Goal: Information Seeking & Learning: Compare options

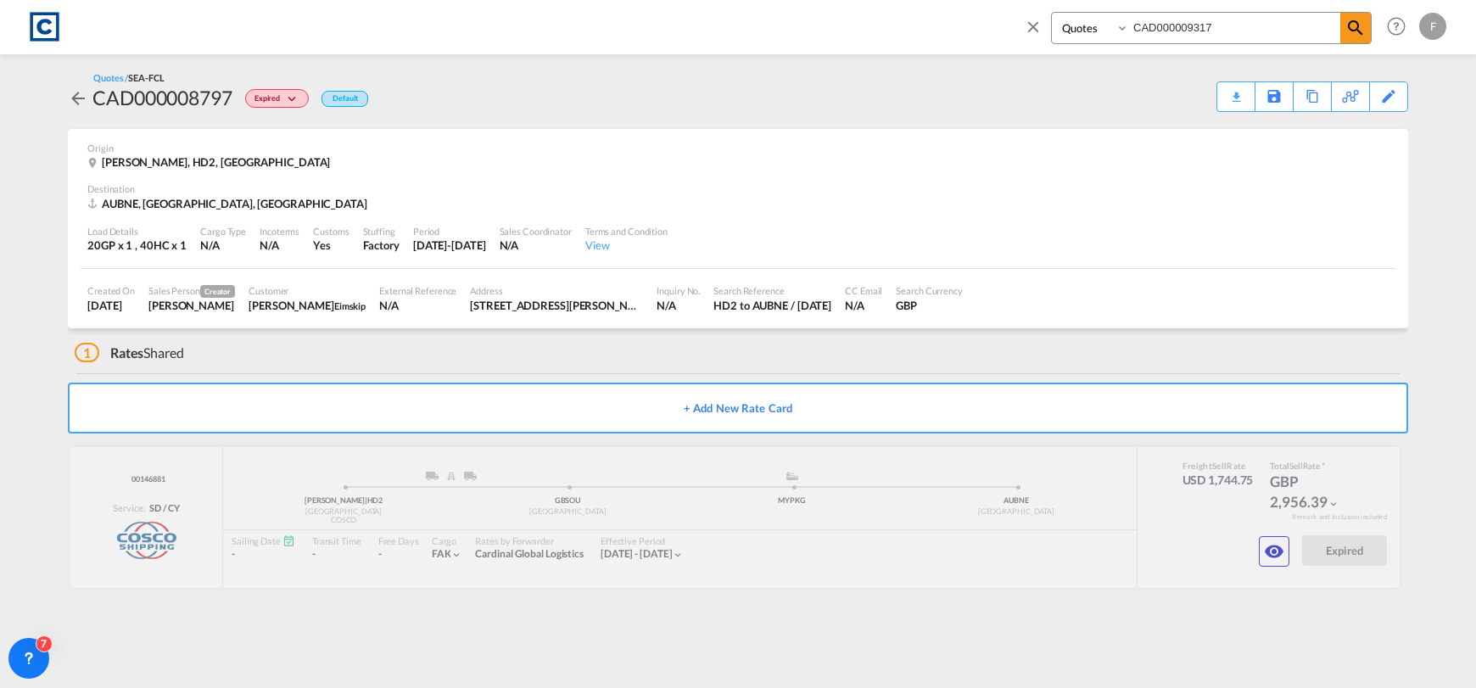
select select "Quotes"
type input "CAD000009317"
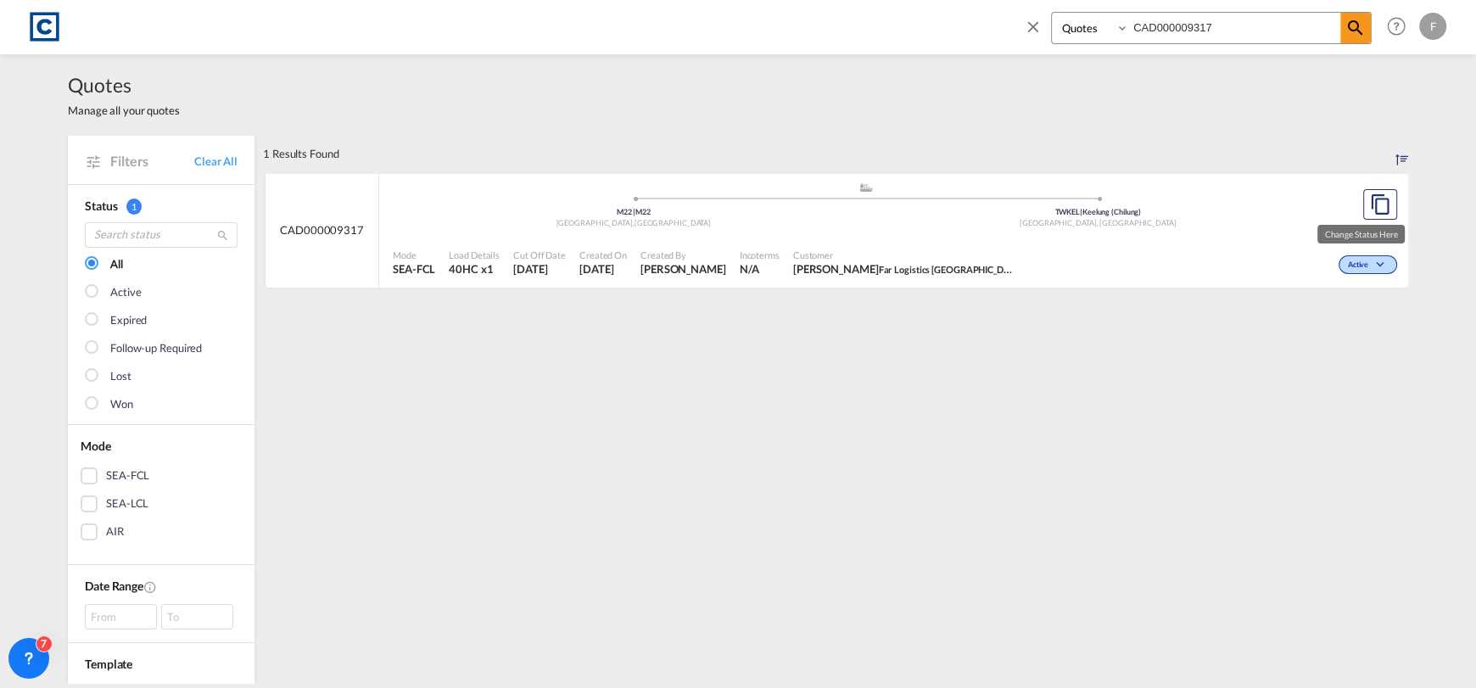
click at [1372, 268] on md-icon "icon-chevron-down" at bounding box center [1382, 264] width 20 height 9
click at [1325, 334] on span "Won" at bounding box center [1335, 337] width 43 height 19
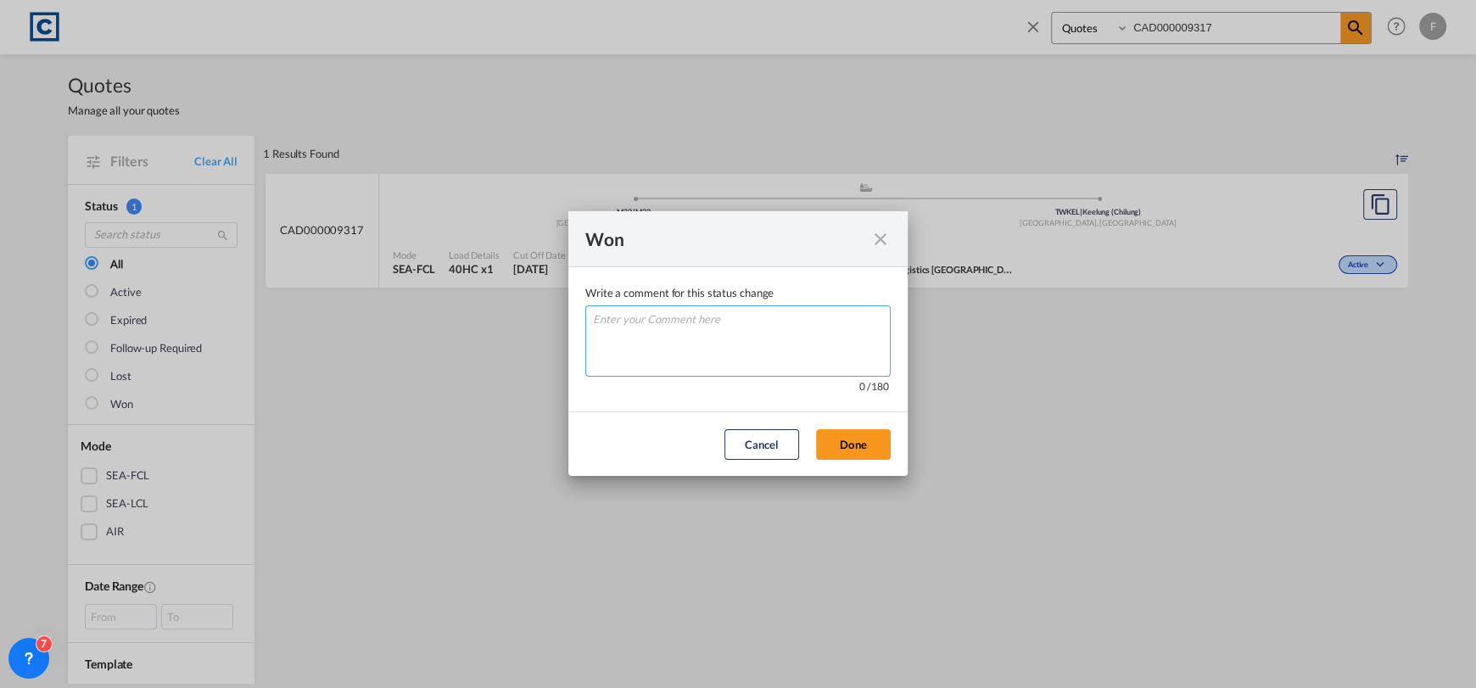
click at [759, 334] on textarea "Write a comment ..." at bounding box center [737, 340] width 305 height 71
type textarea "W"
click at [872, 455] on button "Done" at bounding box center [853, 444] width 75 height 31
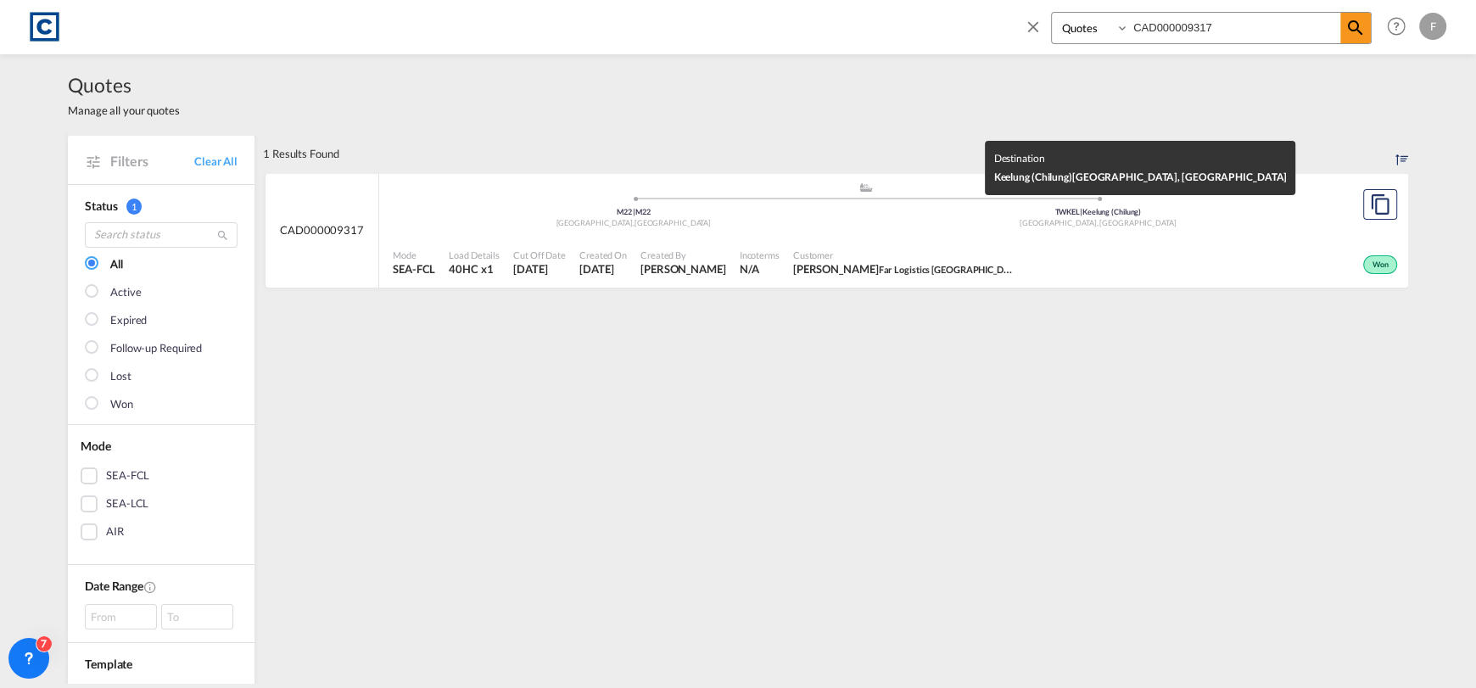
click at [907, 215] on div "TWKEL | Keelung (Chilung)" at bounding box center [1098, 212] width 465 height 11
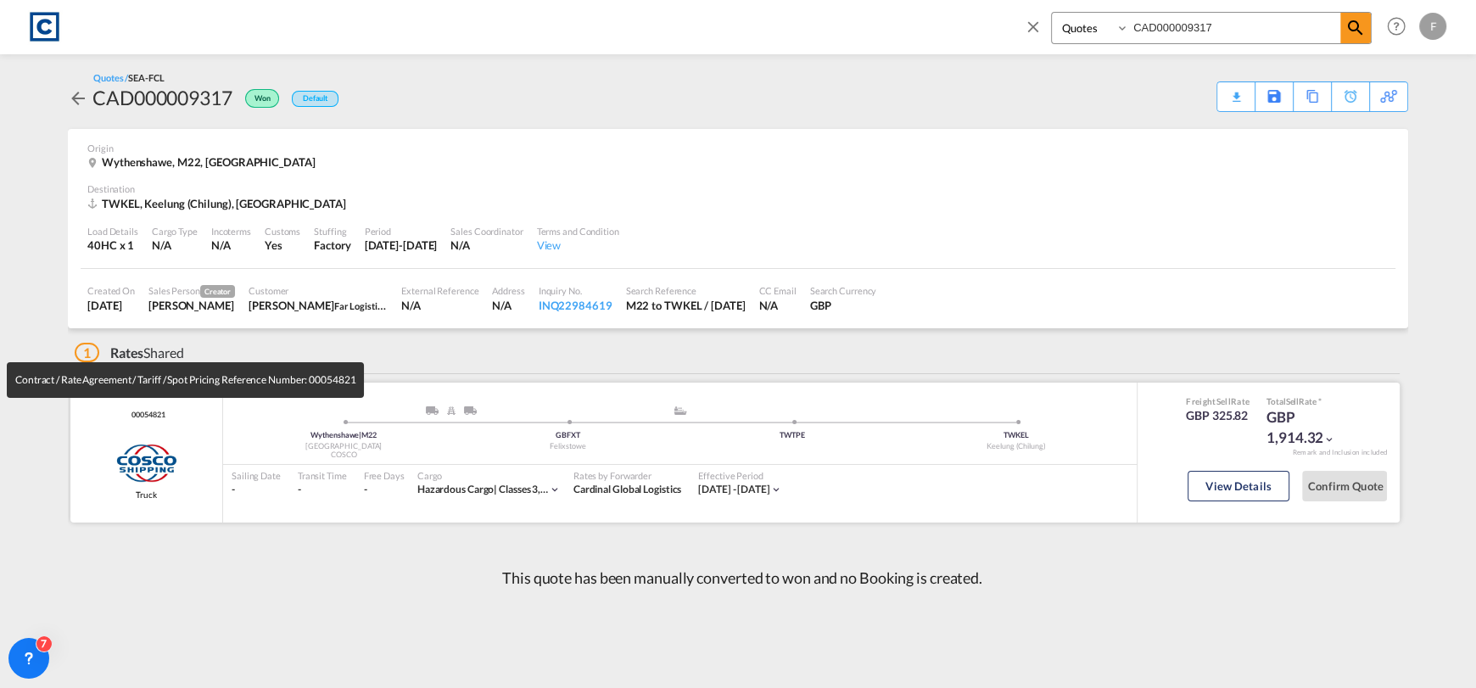
click at [158, 414] on span "00054821" at bounding box center [145, 415] width 37 height 11
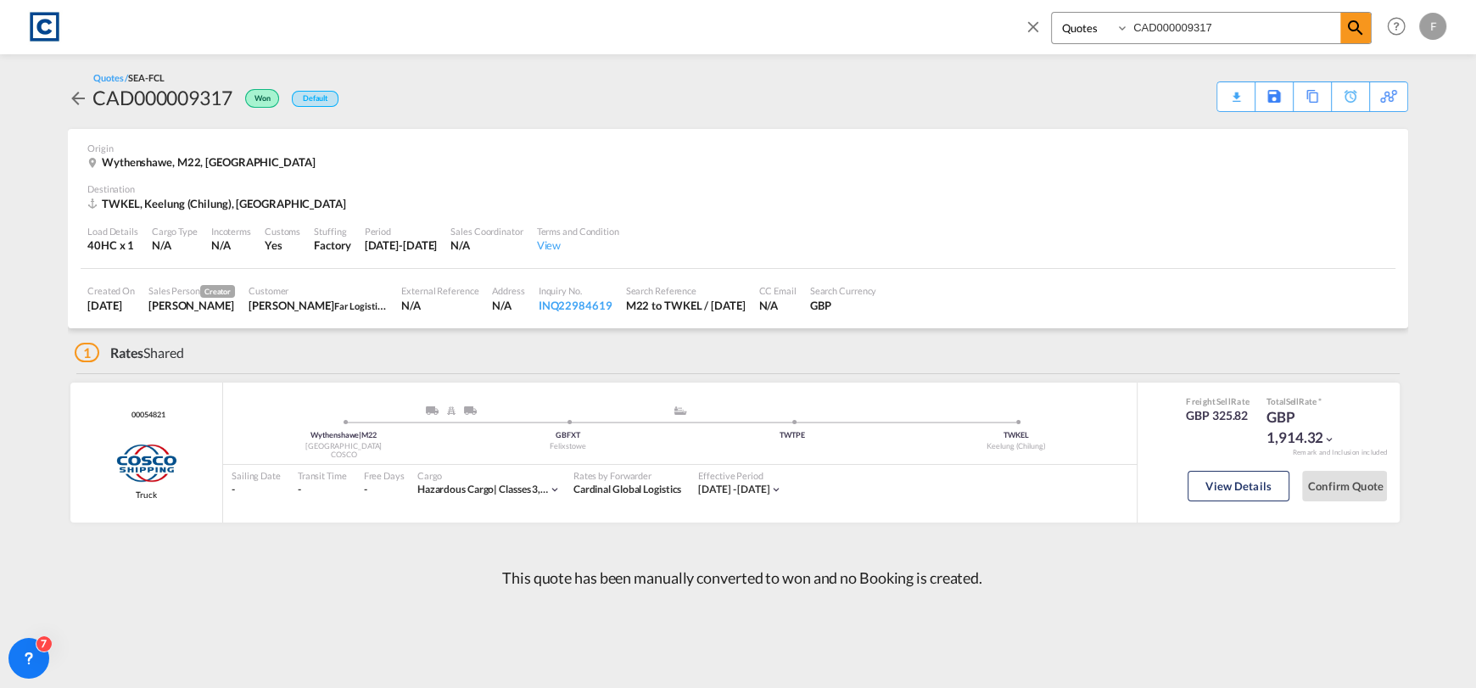
copy span "00054821"
click at [1237, 484] on button "View Details" at bounding box center [1238, 486] width 102 height 31
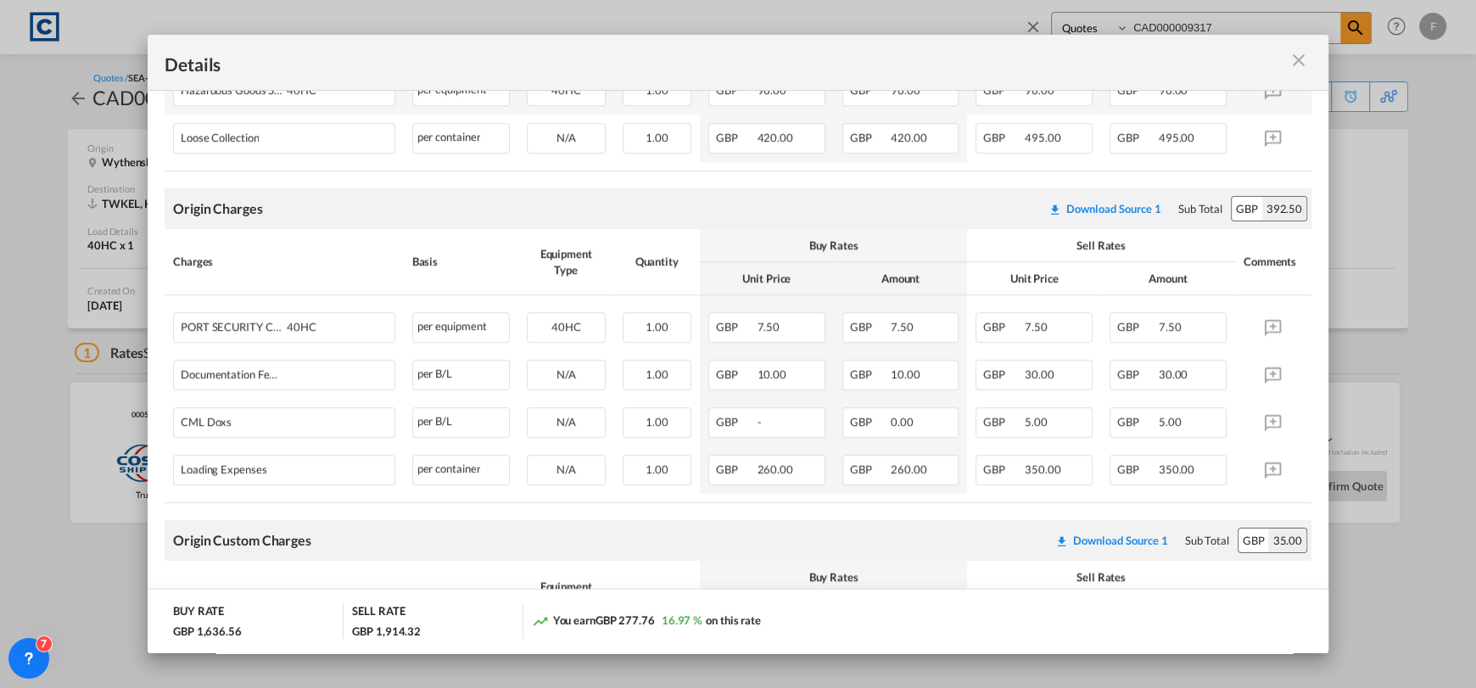
scroll to position [933, 0]
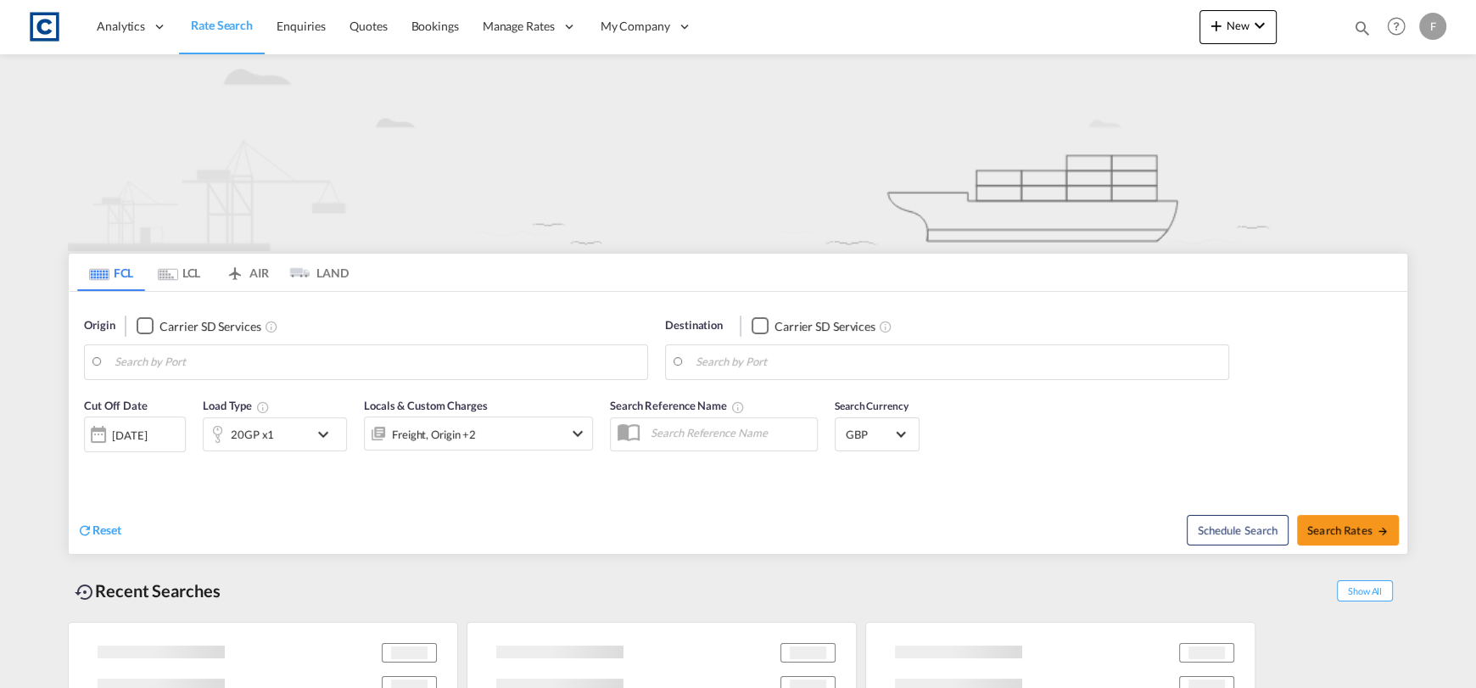
type input "HD2"
type input "[GEOGRAPHIC_DATA], AUBNE"
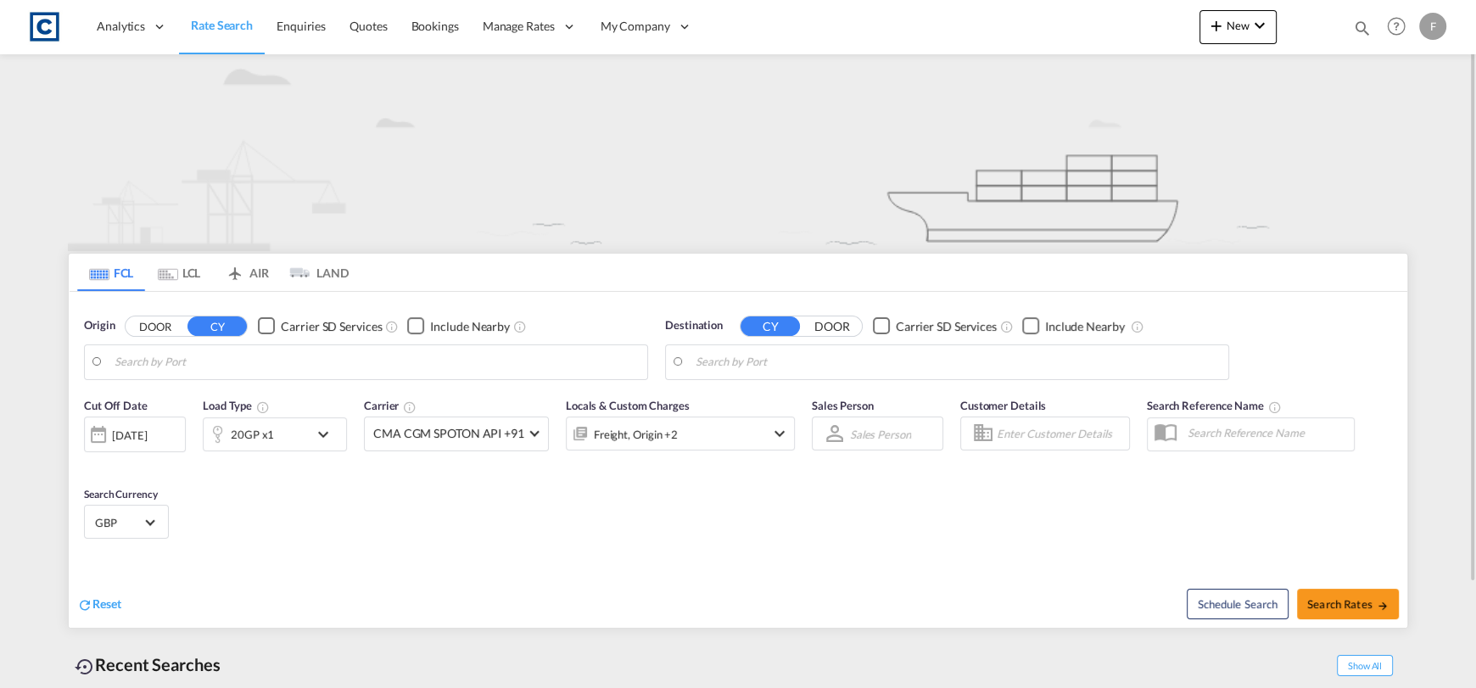
type input "GB-HD2, Kirklees"
type input "[GEOGRAPHIC_DATA], AUBNE"
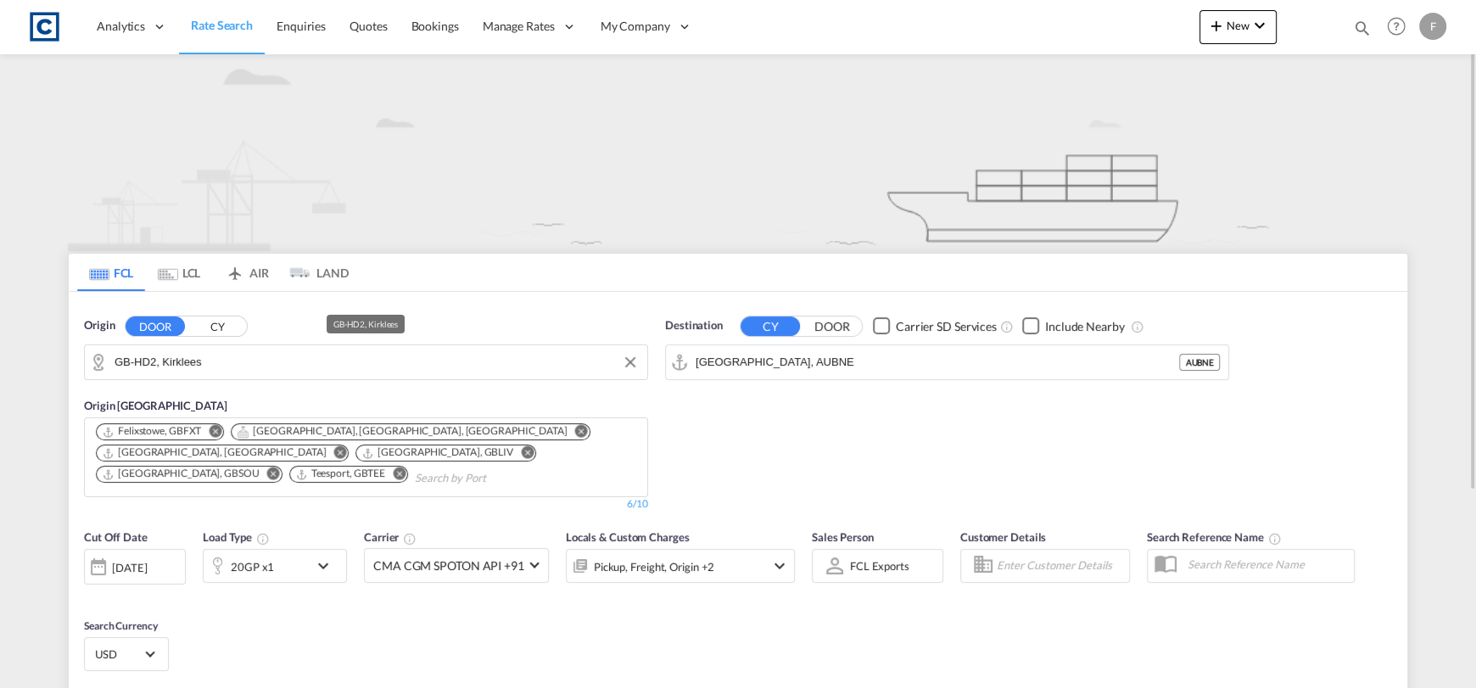
click at [224, 360] on input "GB-HD2, Kirklees" at bounding box center [377, 361] width 524 height 25
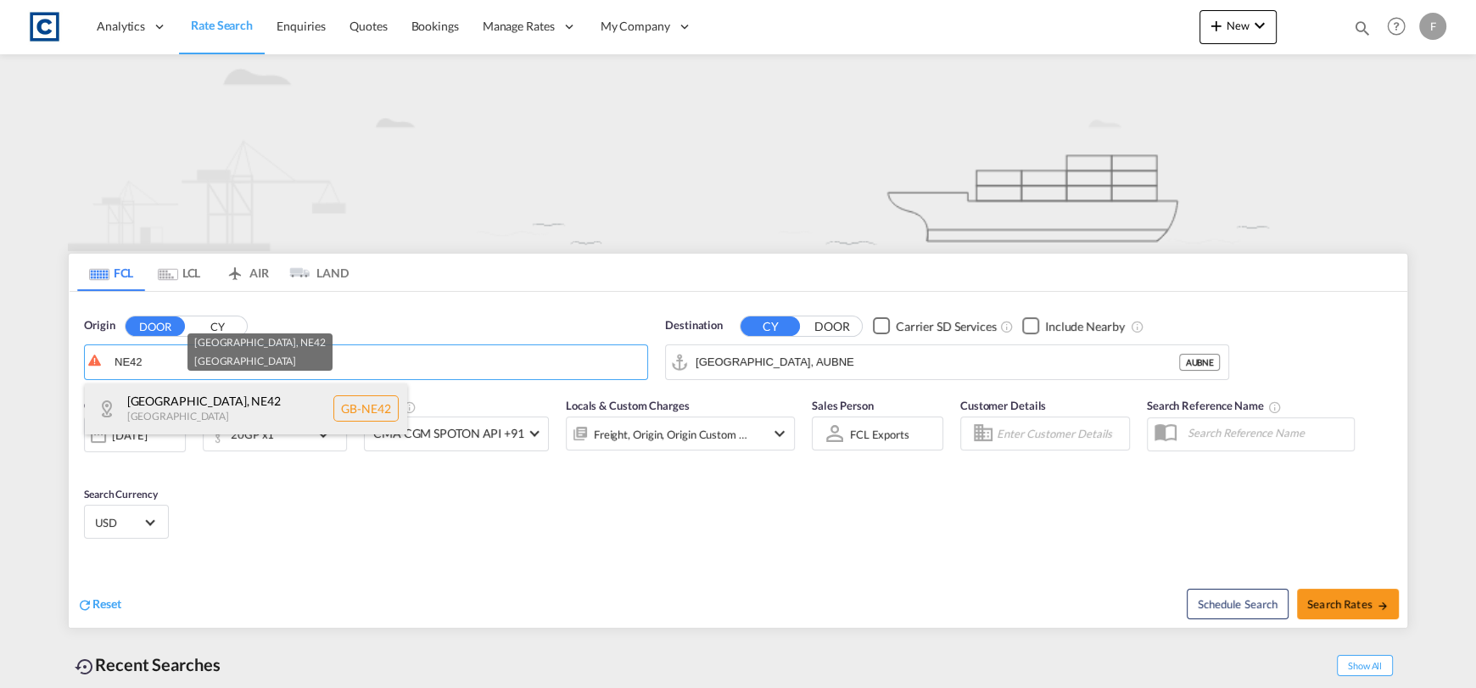
click at [260, 400] on div "Northumberland , NE42 United Kingdom GB-NE42" at bounding box center [246, 408] width 322 height 51
type input "GB-NE42, Northumberland"
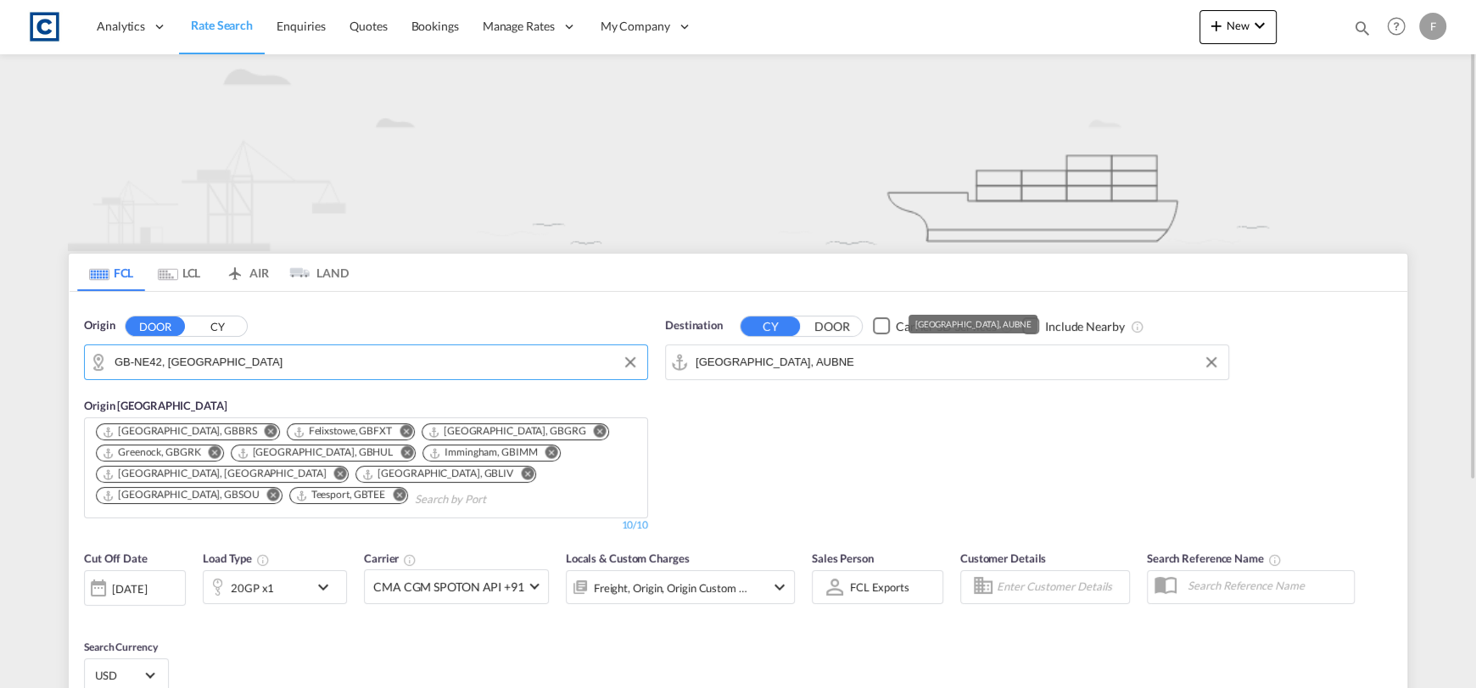
click at [757, 365] on input "[GEOGRAPHIC_DATA], AUBNE" at bounding box center [958, 361] width 524 height 25
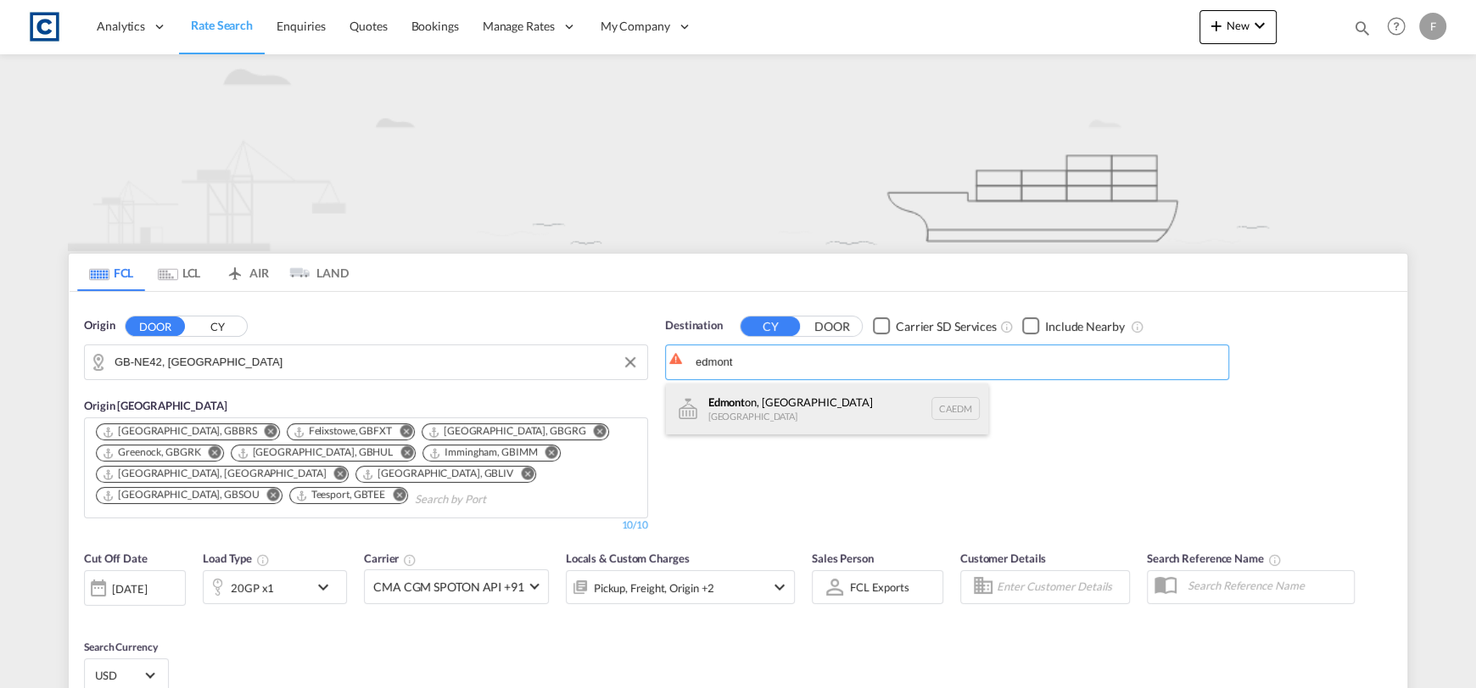
drag, startPoint x: 813, startPoint y: 411, endPoint x: 643, endPoint y: 442, distance: 173.2
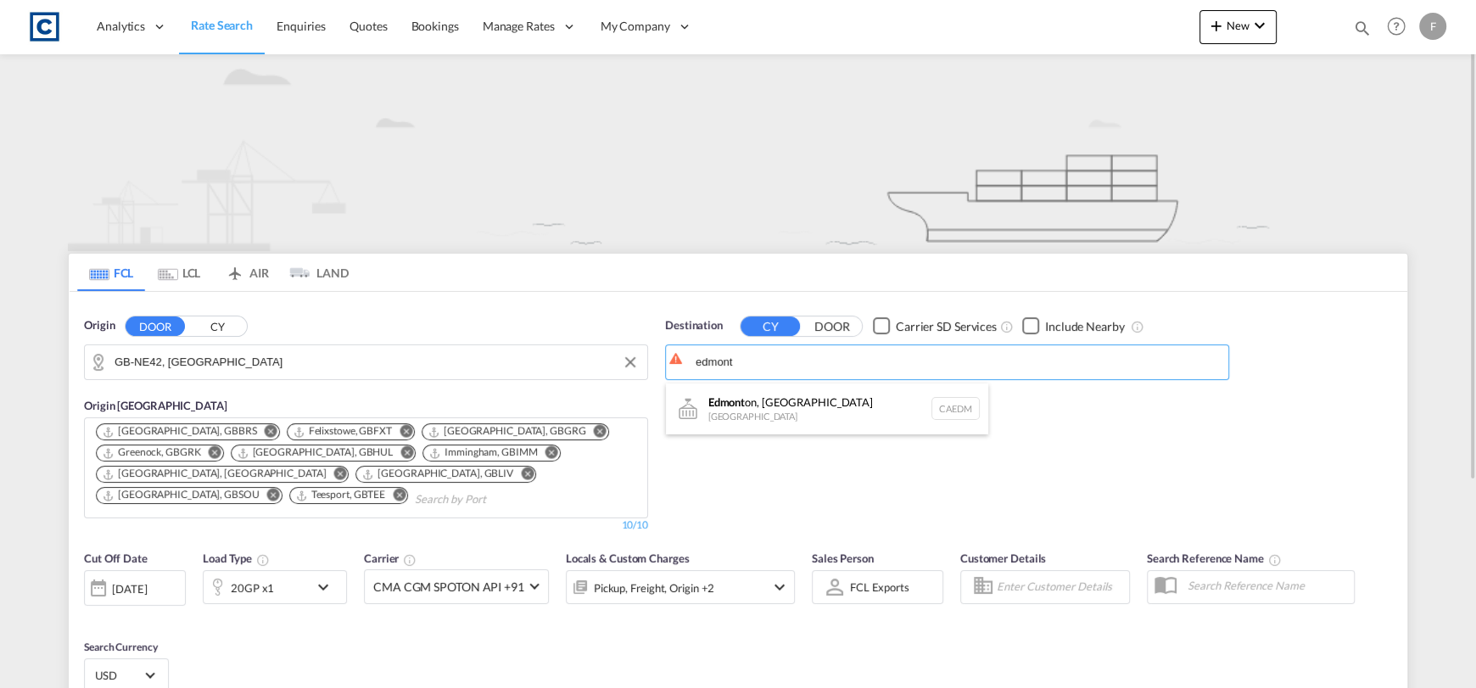
click at [813, 412] on div "Edmont on, AB Canada CAEDM" at bounding box center [827, 408] width 322 height 51
type input "Edmonton, AB, CAEDM"
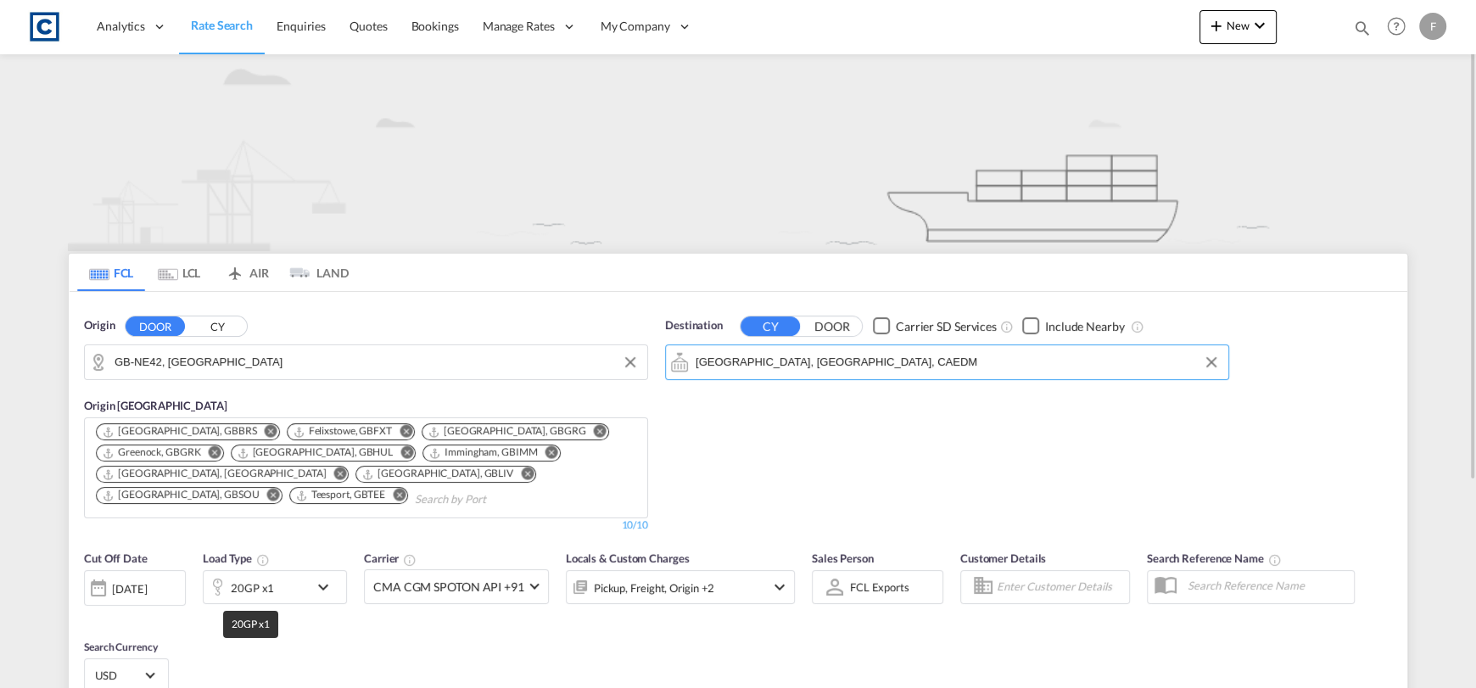
click at [249, 589] on div "20GP x1" at bounding box center [252, 588] width 43 height 24
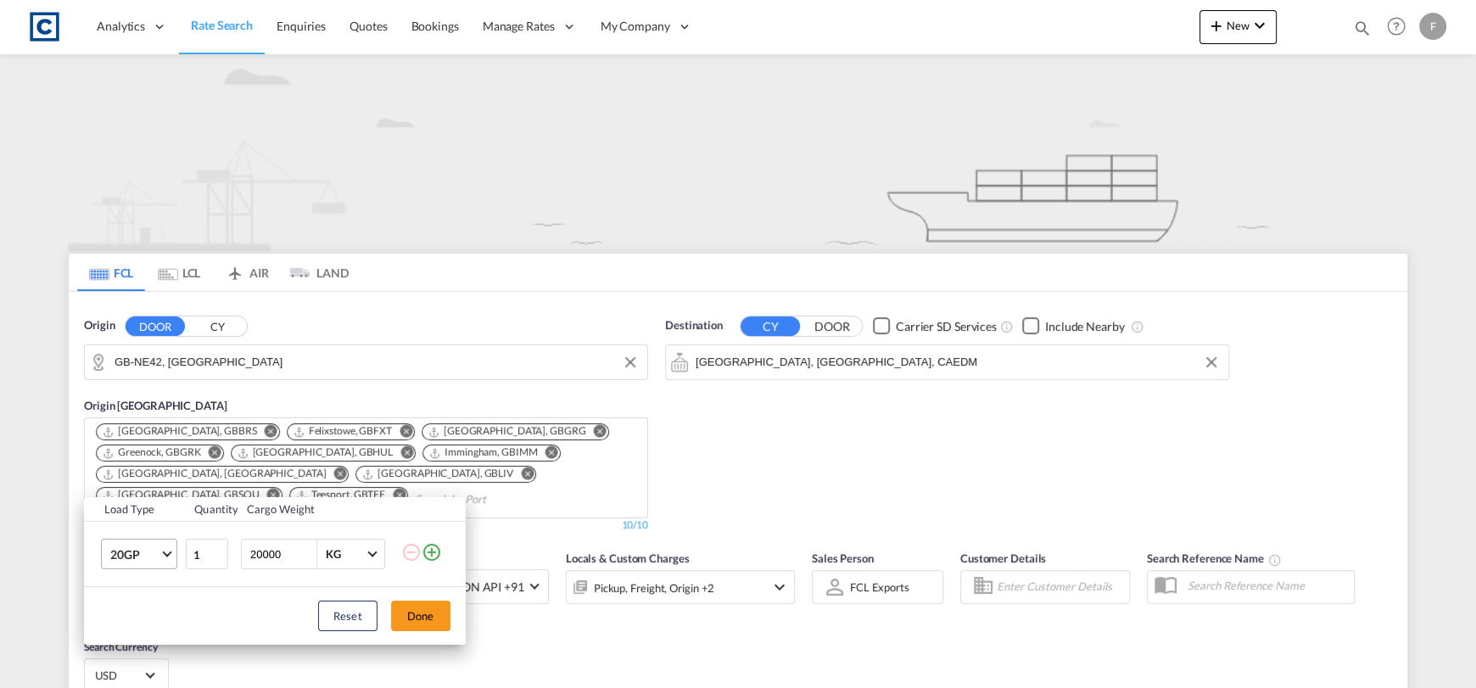
click at [171, 549] on md-select-value "20GP" at bounding box center [143, 553] width 68 height 29
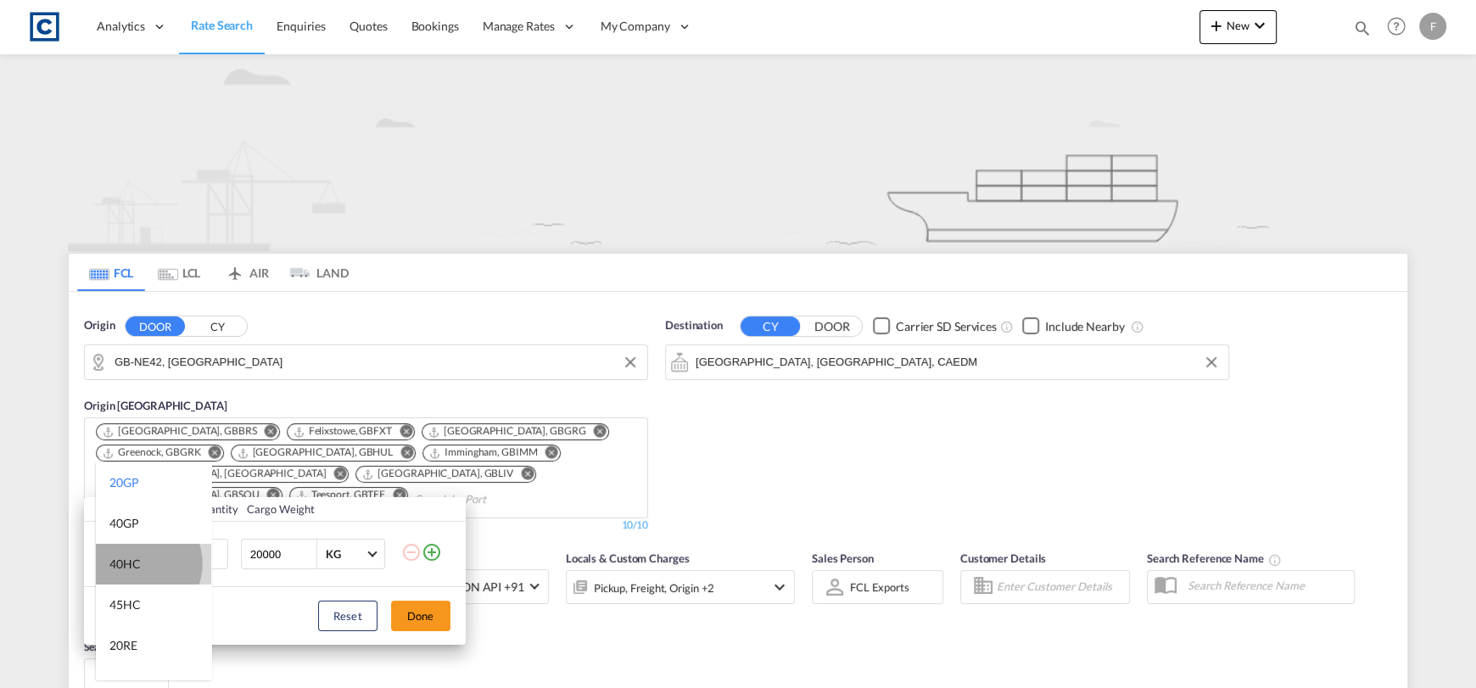
click at [138, 563] on div "40HC" at bounding box center [124, 564] width 31 height 17
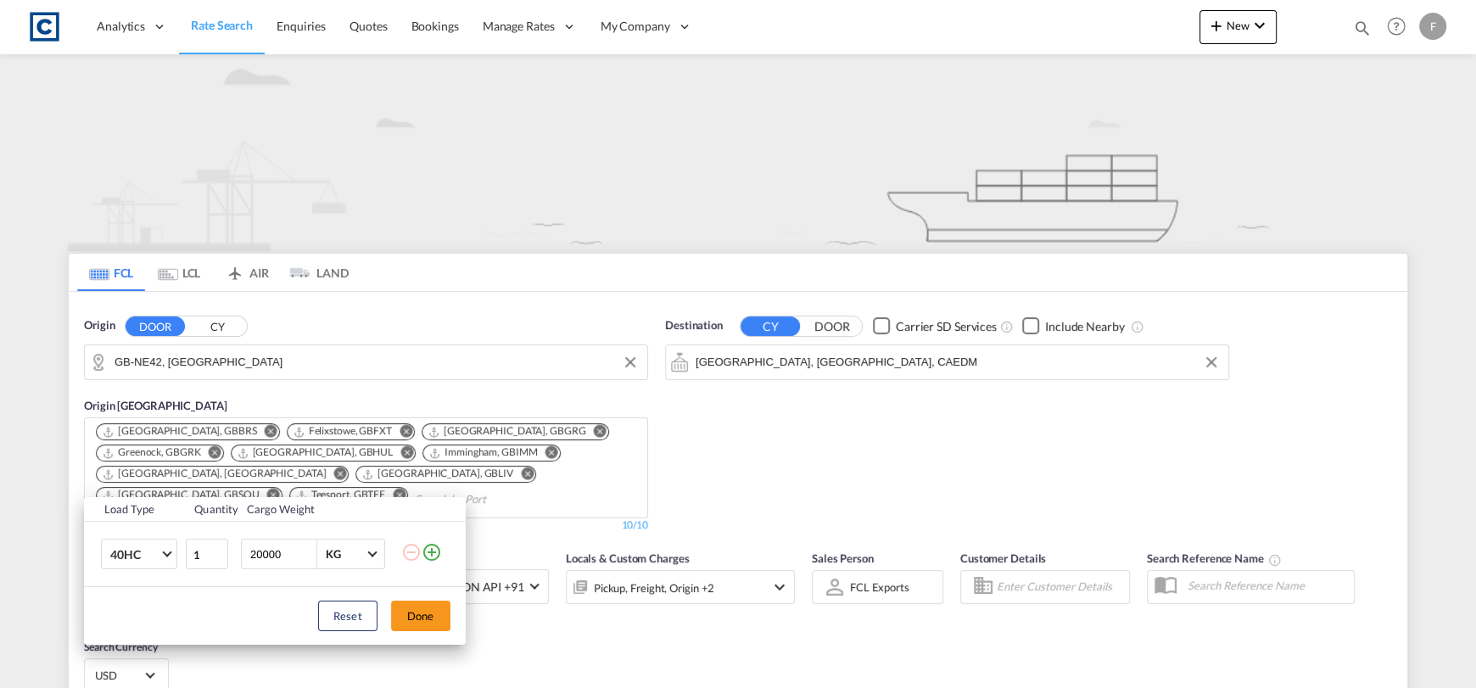
click at [389, 612] on div "Reset Done" at bounding box center [275, 616] width 382 height 58
click at [432, 618] on button "Done" at bounding box center [420, 616] width 59 height 31
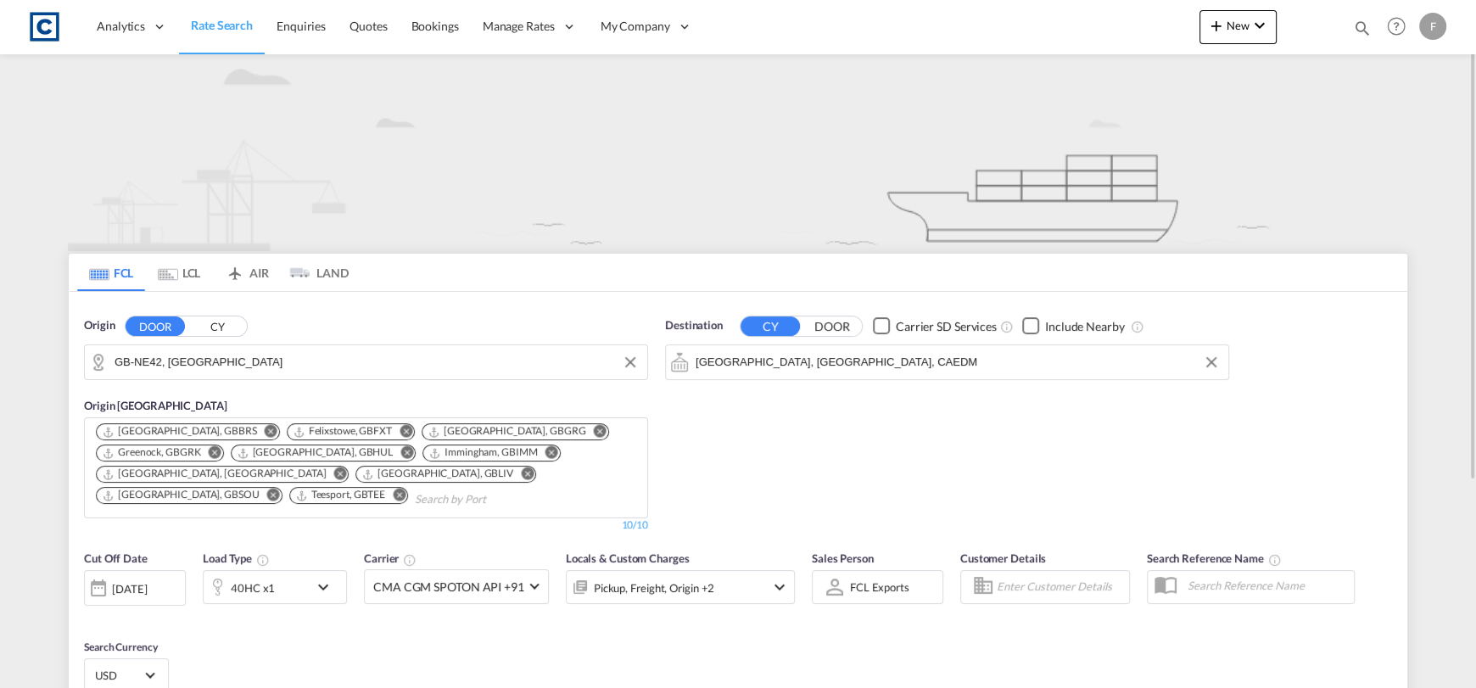
scroll to position [253, 0]
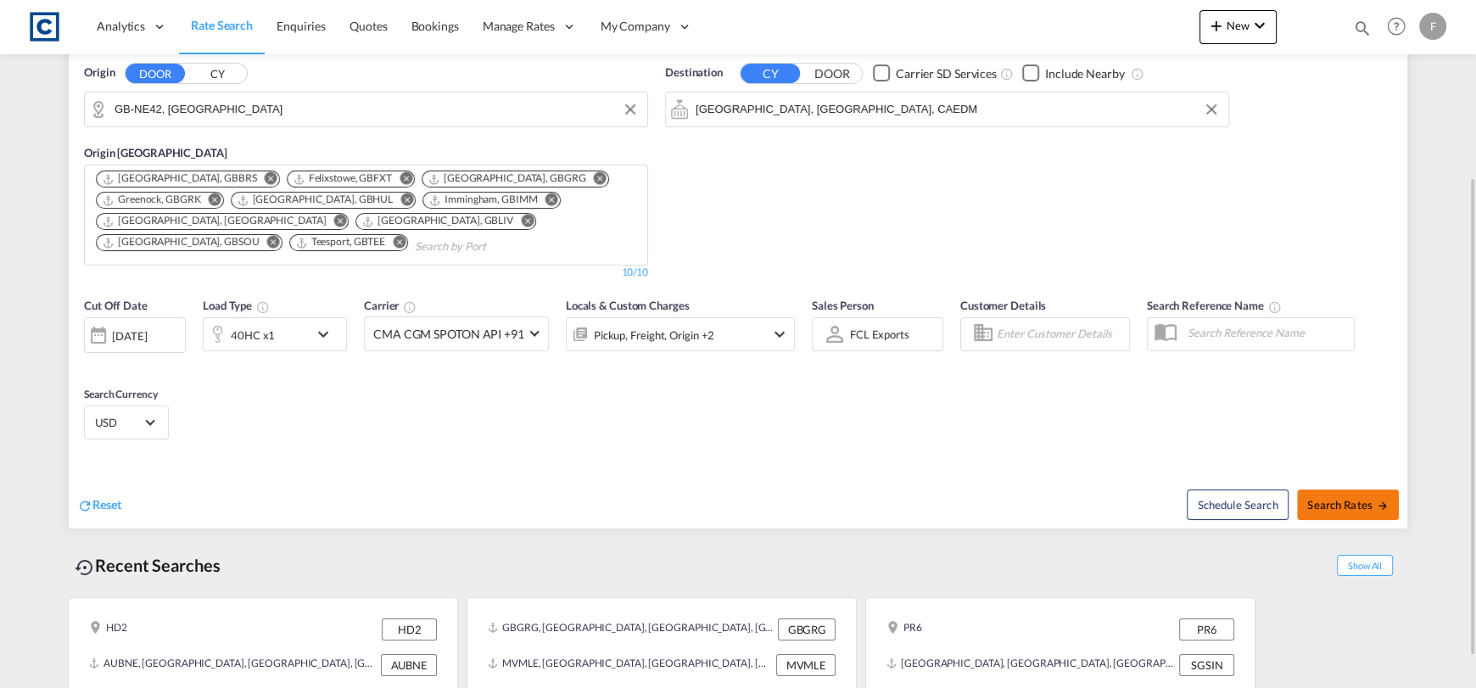
click at [1376, 495] on button "Search Rates" at bounding box center [1348, 504] width 102 height 31
type input "NE42 to CAEDM / 15 Aug 2025"
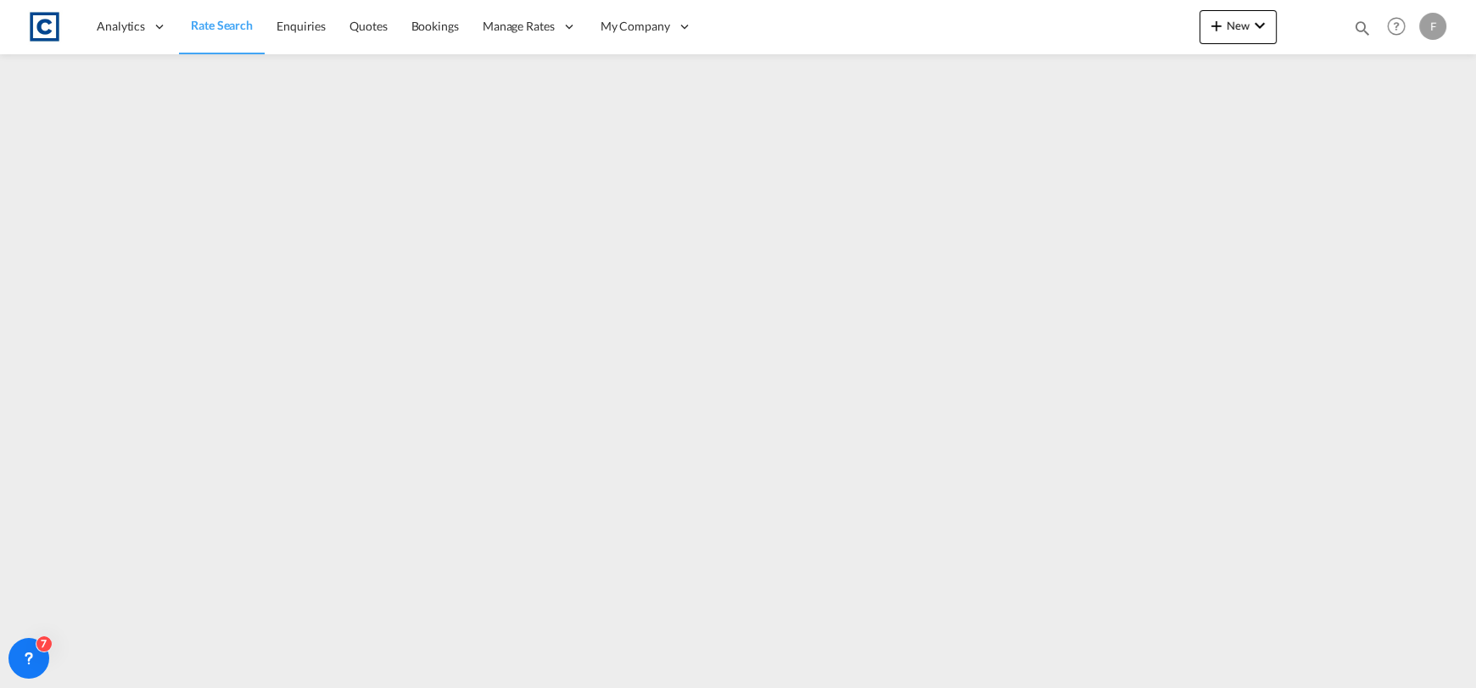
click at [1360, 24] on md-icon "icon-magnify" at bounding box center [1362, 28] width 19 height 19
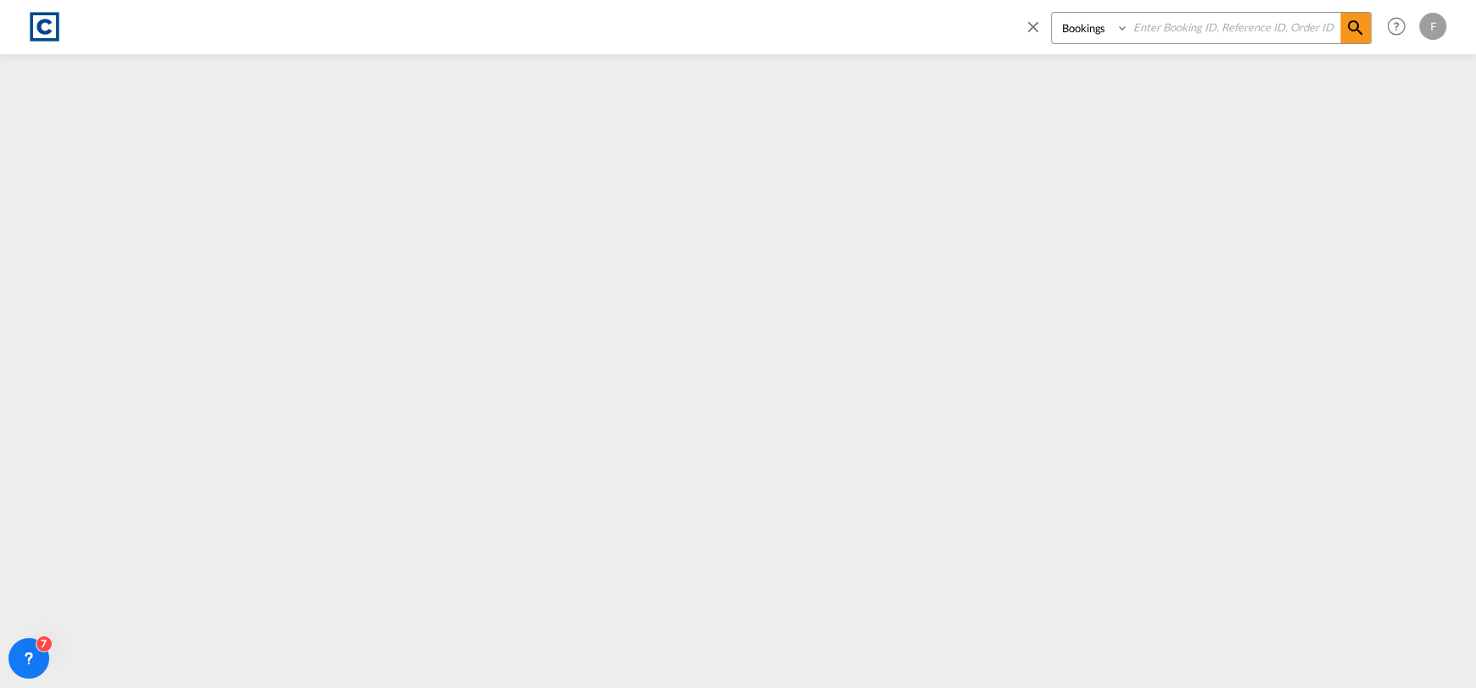
click at [1226, 29] on input at bounding box center [1234, 28] width 211 height 30
paste input "CAD000008829"
type input "CAD000008829"
click at [1116, 35] on select "Bookings Quotes Enquiries" at bounding box center [1092, 28] width 81 height 31
select select "Quotes"
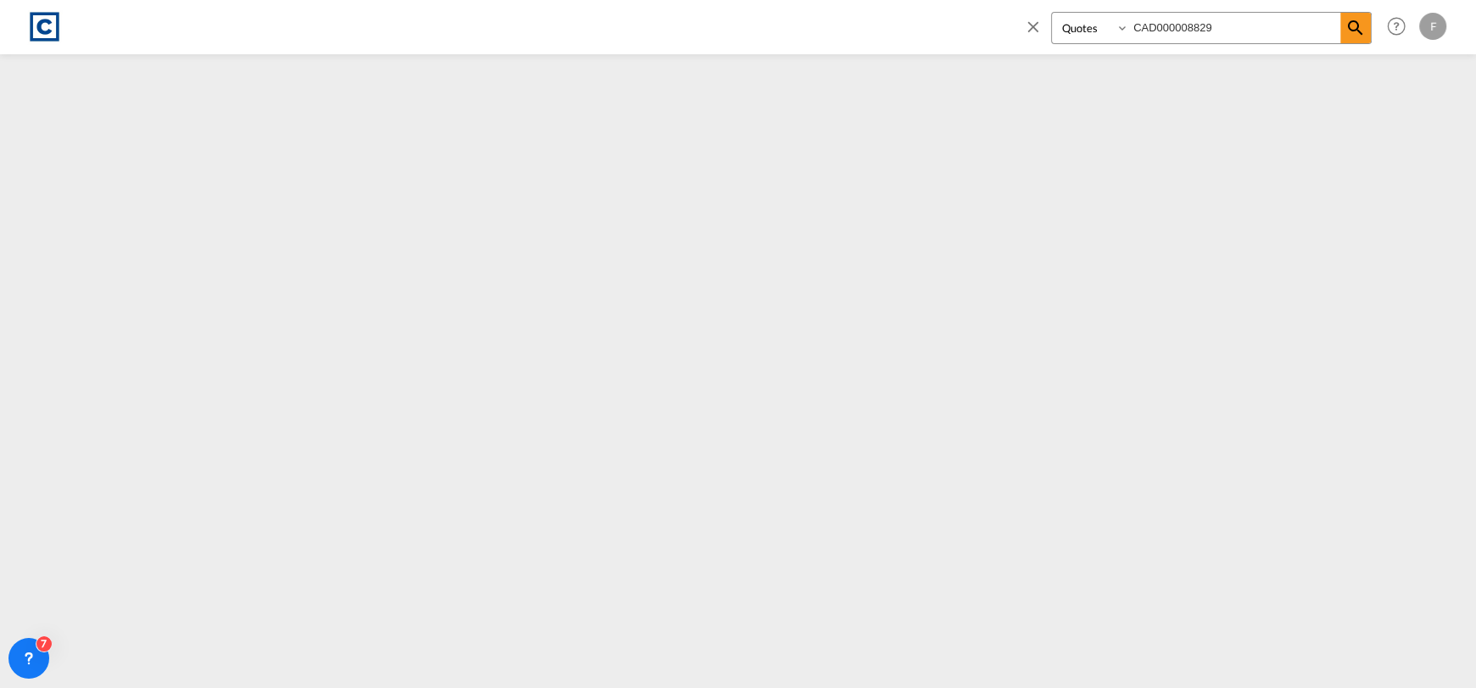
click at [1052, 13] on select "Bookings Quotes Enquiries" at bounding box center [1092, 28] width 81 height 31
click at [1350, 24] on md-icon "icon-magnify" at bounding box center [1355, 28] width 20 height 20
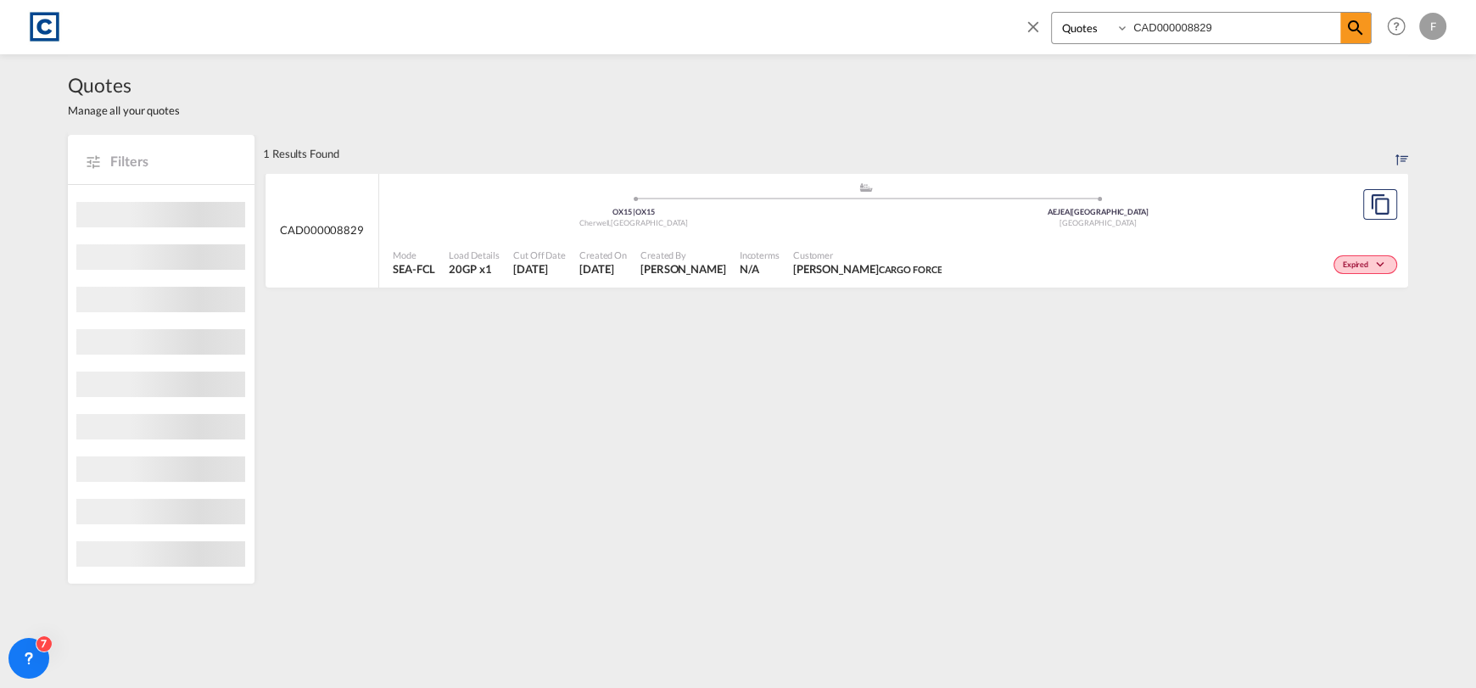
click at [1242, 249] on div "Expired" at bounding box center [1174, 263] width 453 height 42
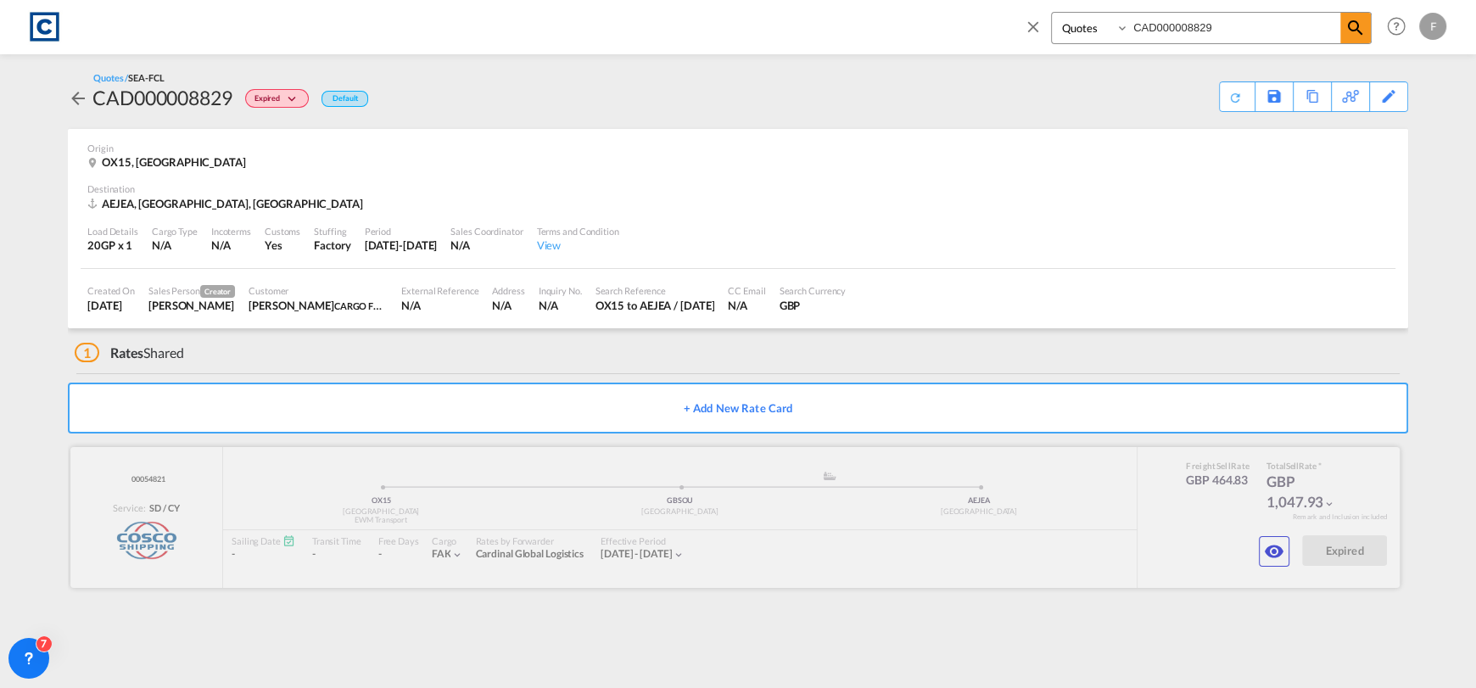
click at [151, 477] on div at bounding box center [734, 517] width 1329 height 141
click at [1036, 27] on md-icon "icon-close" at bounding box center [1033, 26] width 19 height 19
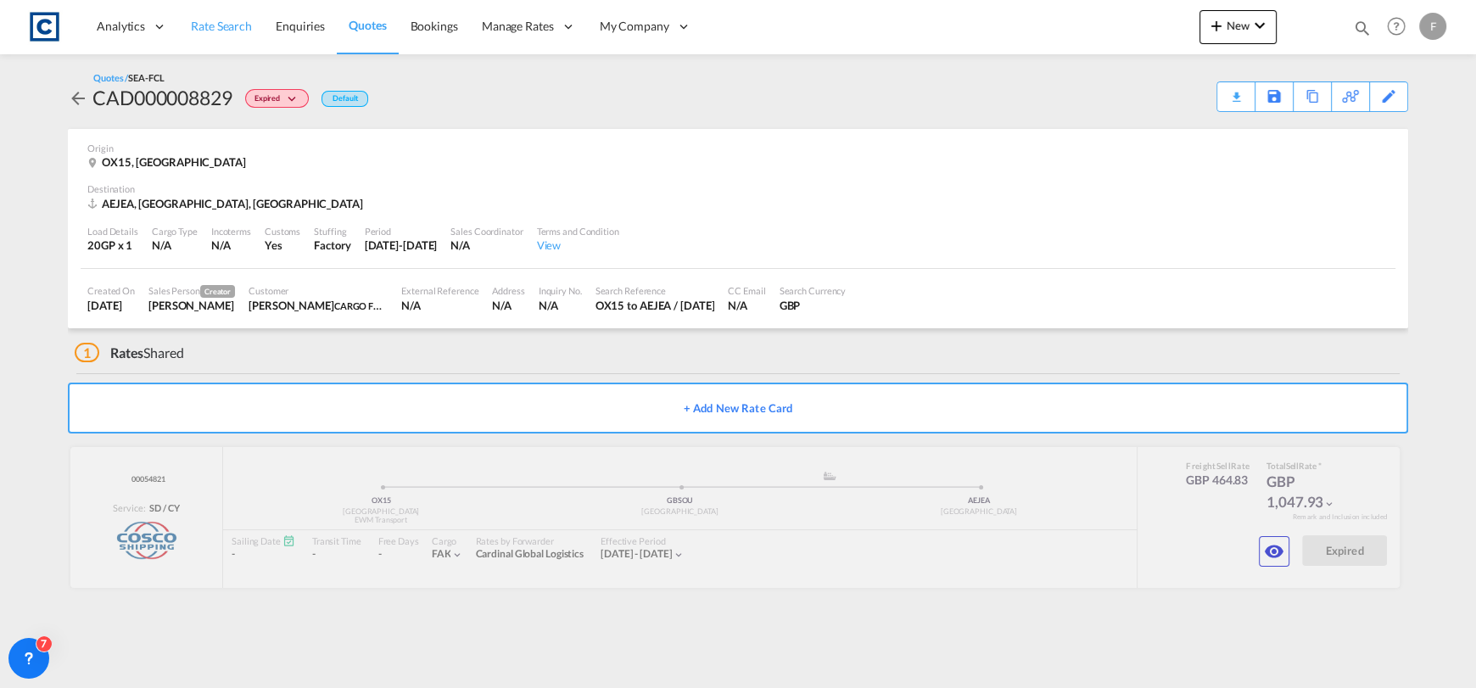
click at [234, 31] on span "Rate Search" at bounding box center [221, 26] width 61 height 14
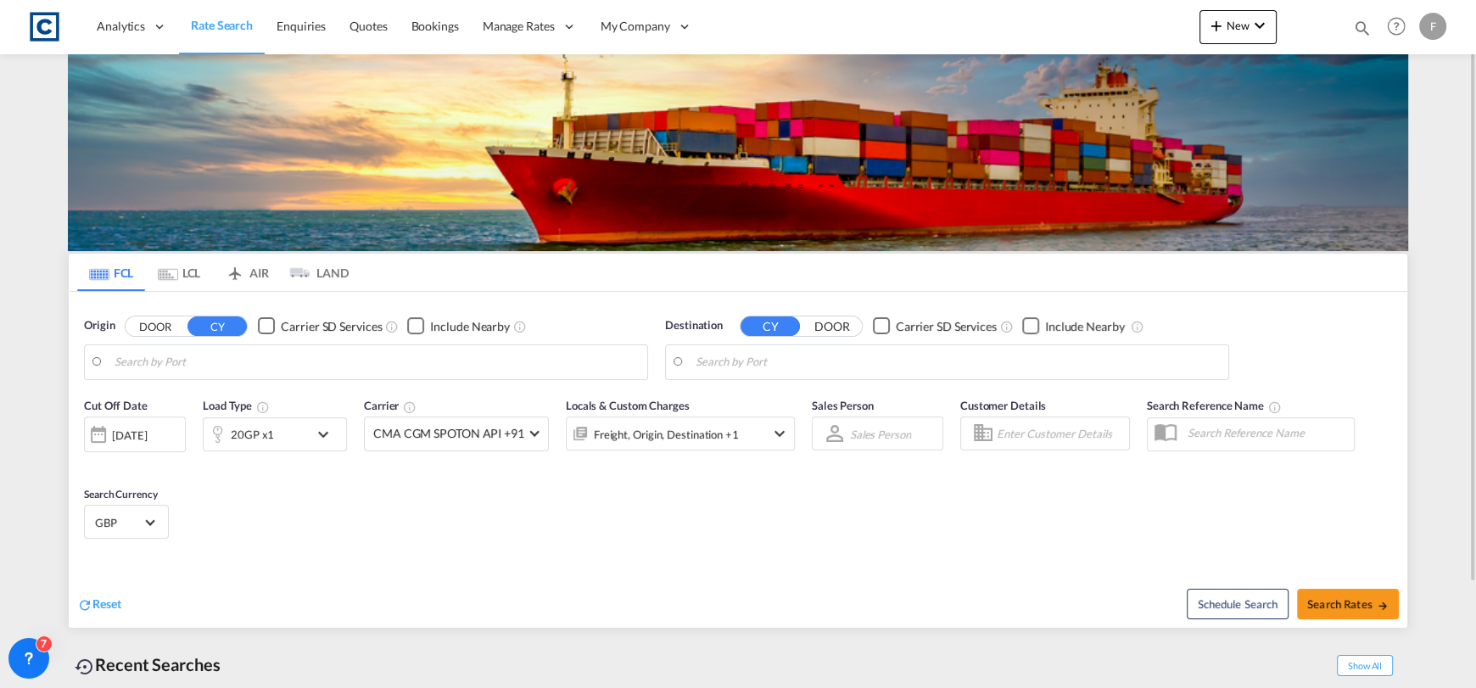
type input "GB-NE42, Northumberland"
type input "Edmonton, AB, CAEDM"
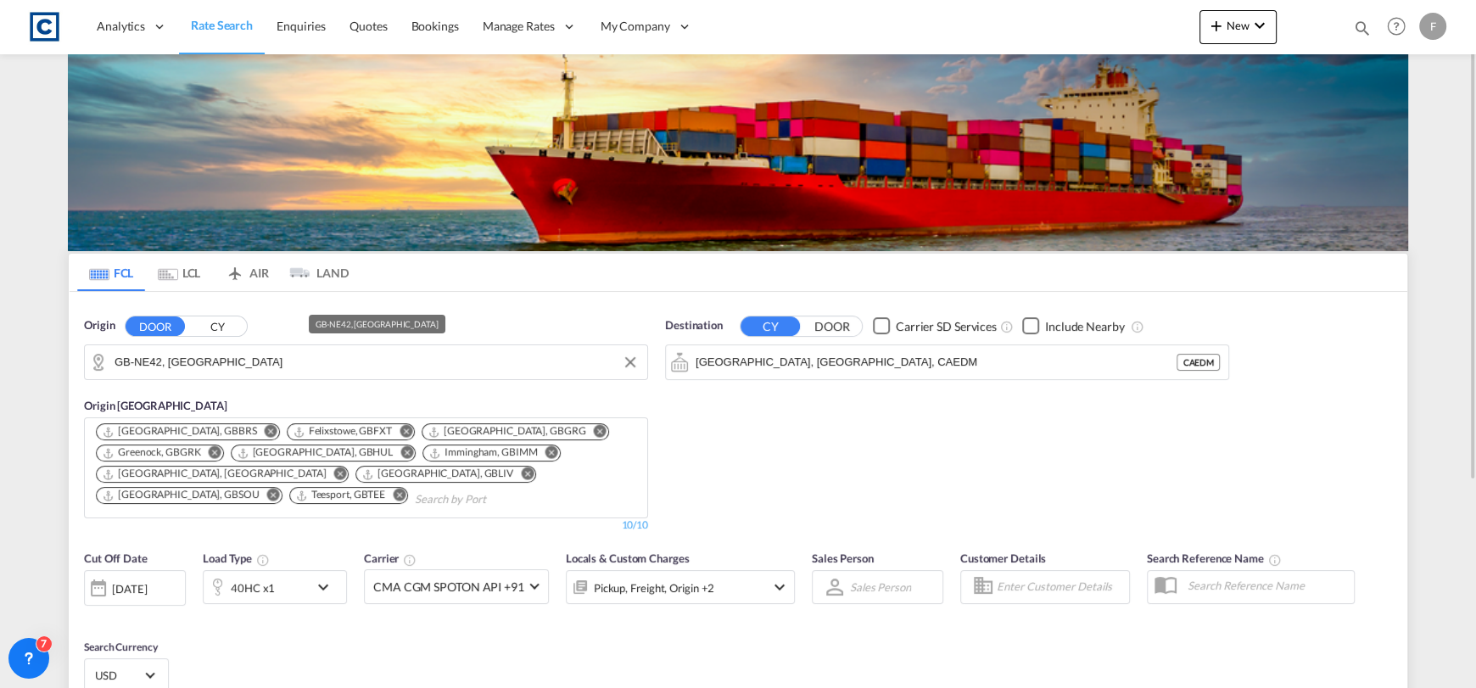
click at [314, 364] on input "GB-NE42, Northumberland" at bounding box center [377, 361] width 524 height 25
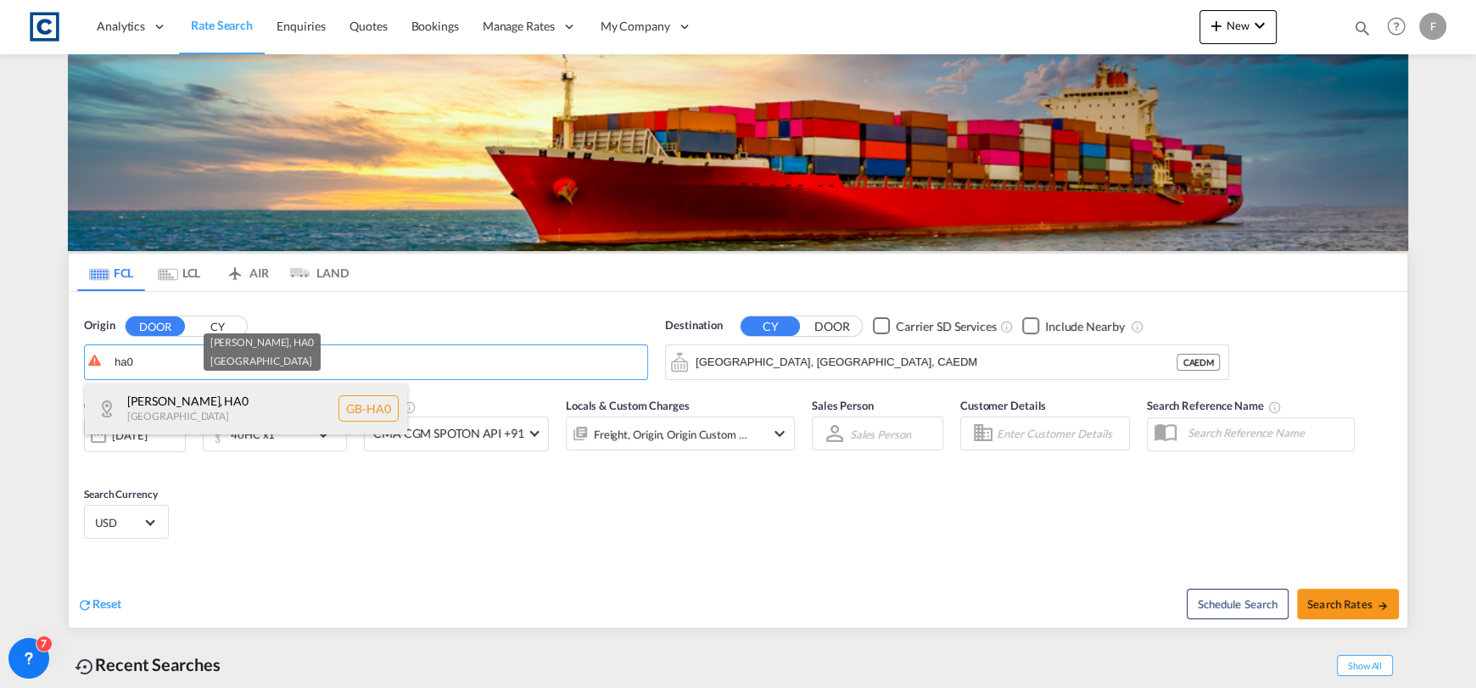
click at [302, 408] on div "Brent , HA0 United Kingdom GB-HA0" at bounding box center [246, 408] width 322 height 51
type input "GB-HA0, Brent"
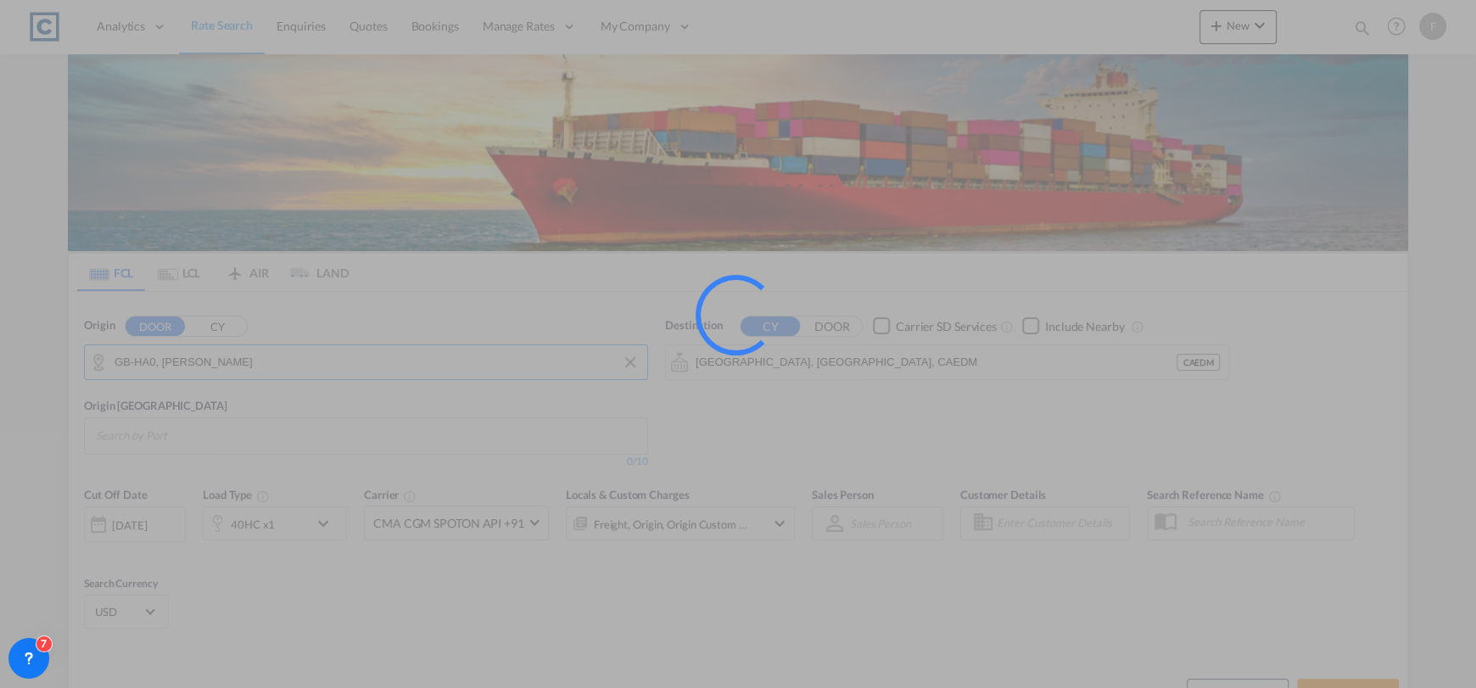
click at [825, 354] on div at bounding box center [738, 344] width 1476 height 688
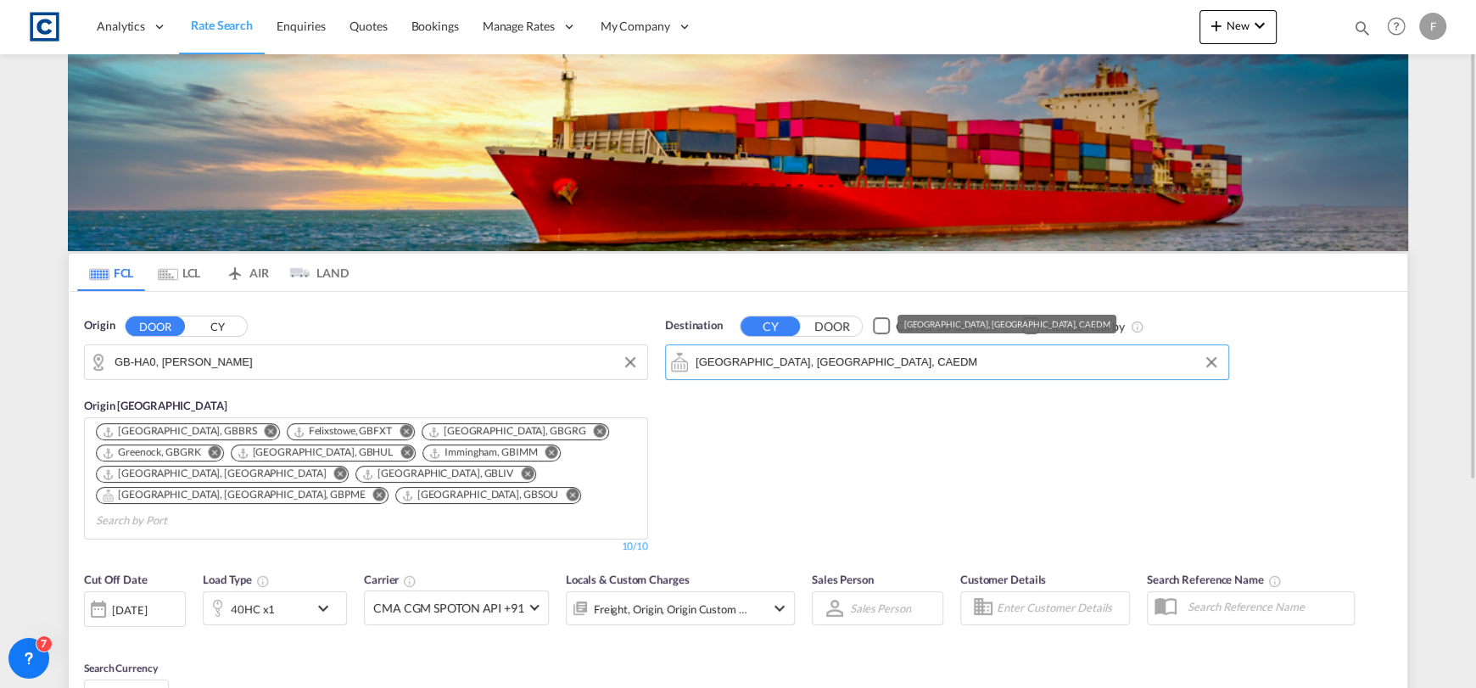
click at [822, 358] on input "Edmonton, AB, CAEDM" at bounding box center [958, 361] width 524 height 25
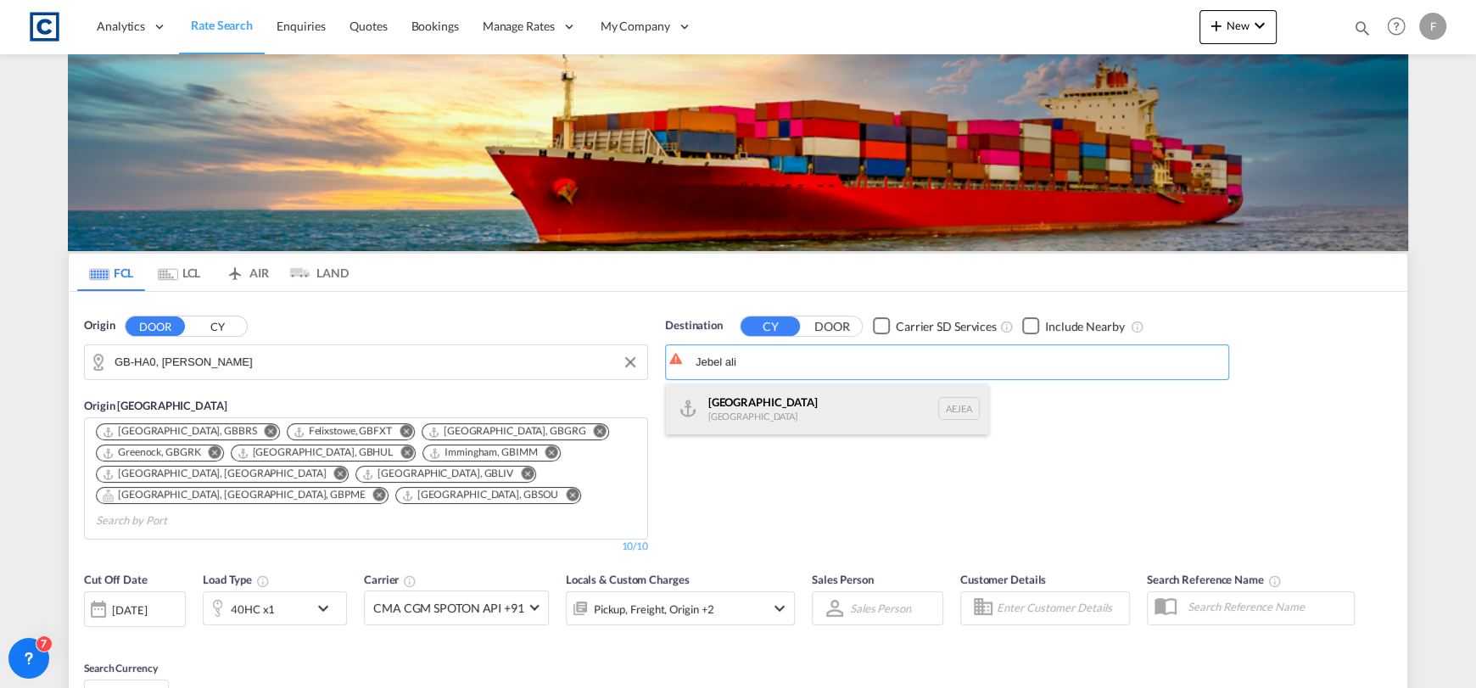
click at [803, 397] on div "Jebel Ali United Arab Emirates AEJEA" at bounding box center [827, 408] width 322 height 51
type input "Jebel Ali, AEJEA"
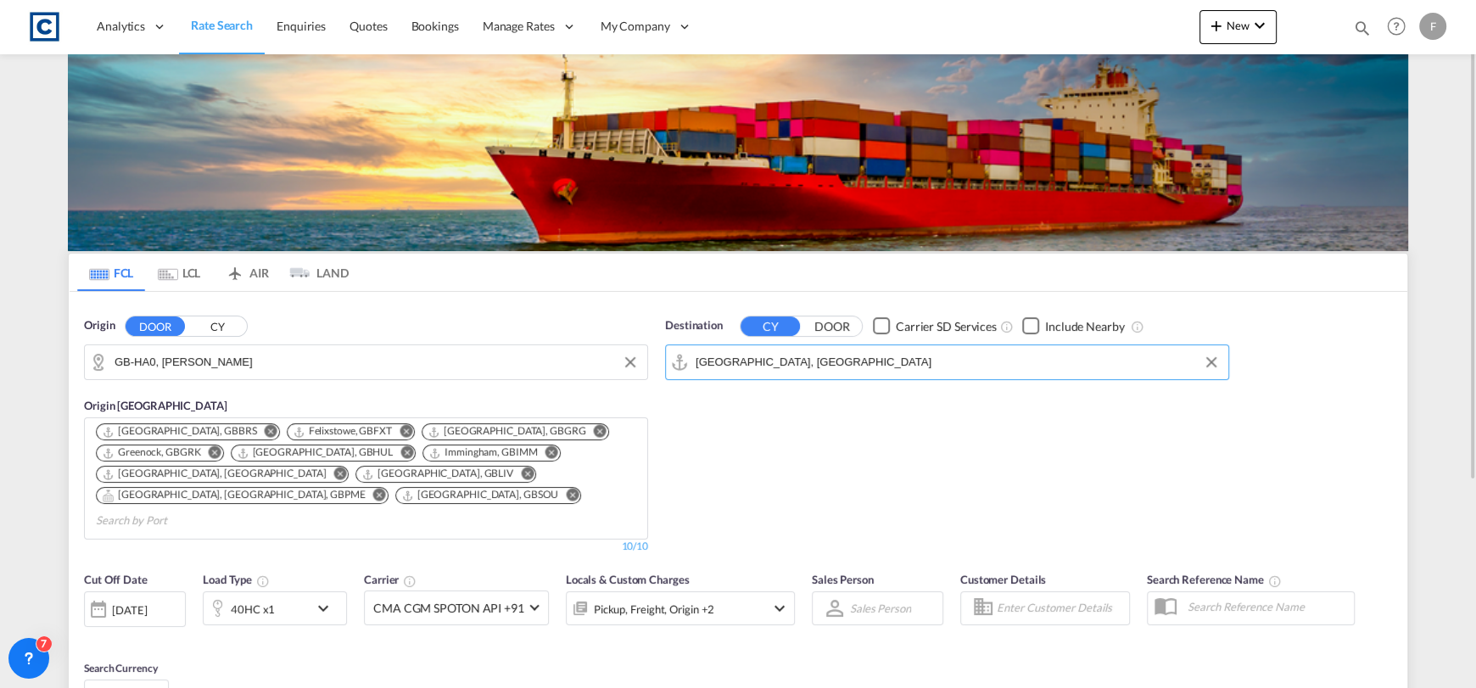
click at [293, 591] on div "40HC x1" at bounding box center [256, 608] width 105 height 34
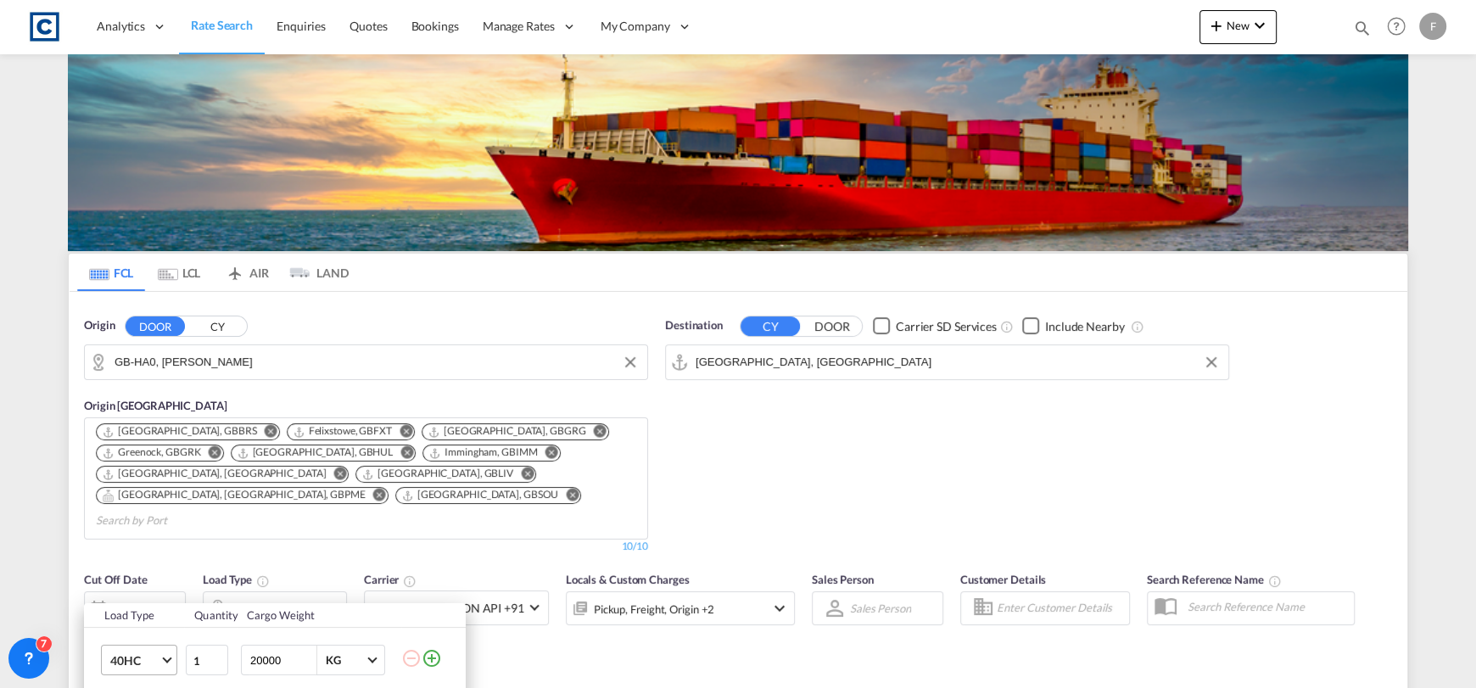
click at [162, 653] on md-select-value "40HC" at bounding box center [143, 659] width 68 height 29
click at [144, 489] on md-option "20GP" at bounding box center [153, 482] width 115 height 41
click at [912, 508] on div "Load Type Quantity Cargo Weight 20GP 1 20000 KG KG Load type addition is restri…" at bounding box center [738, 344] width 1476 height 688
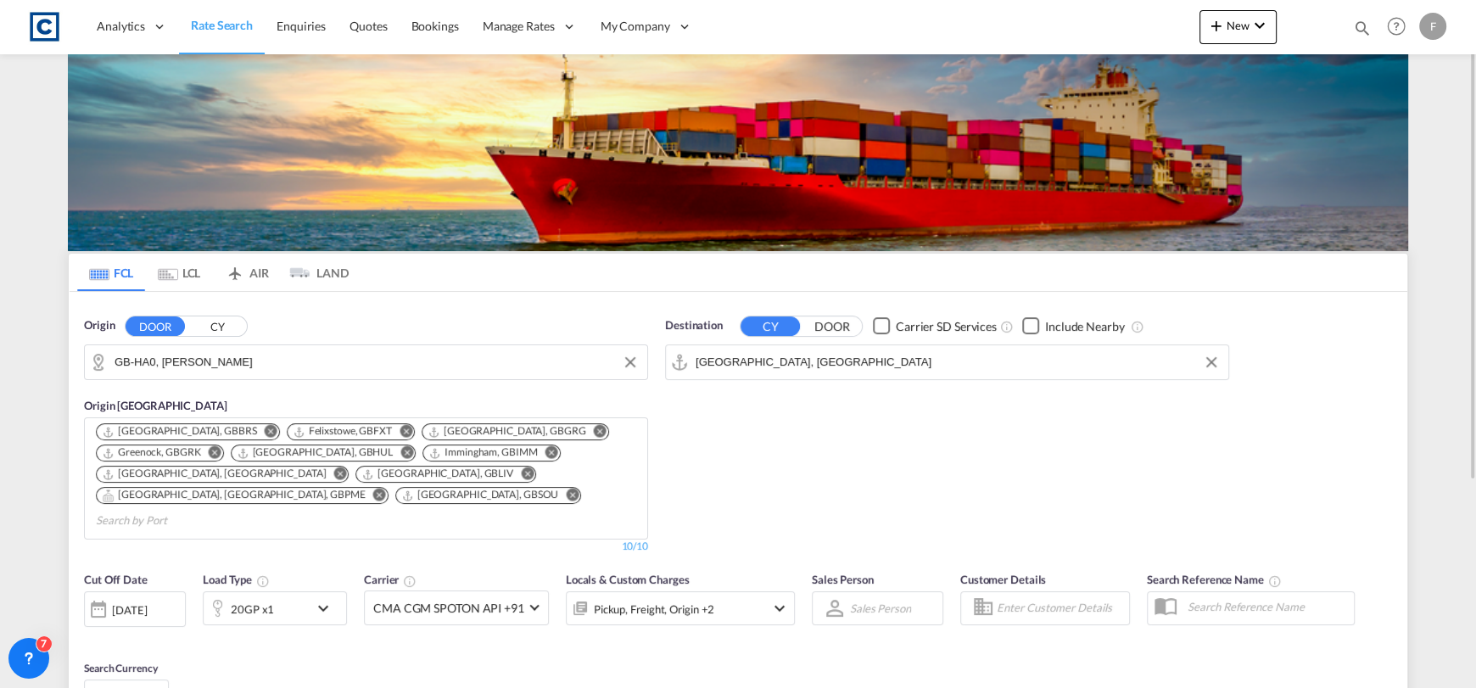
scroll to position [298, 0]
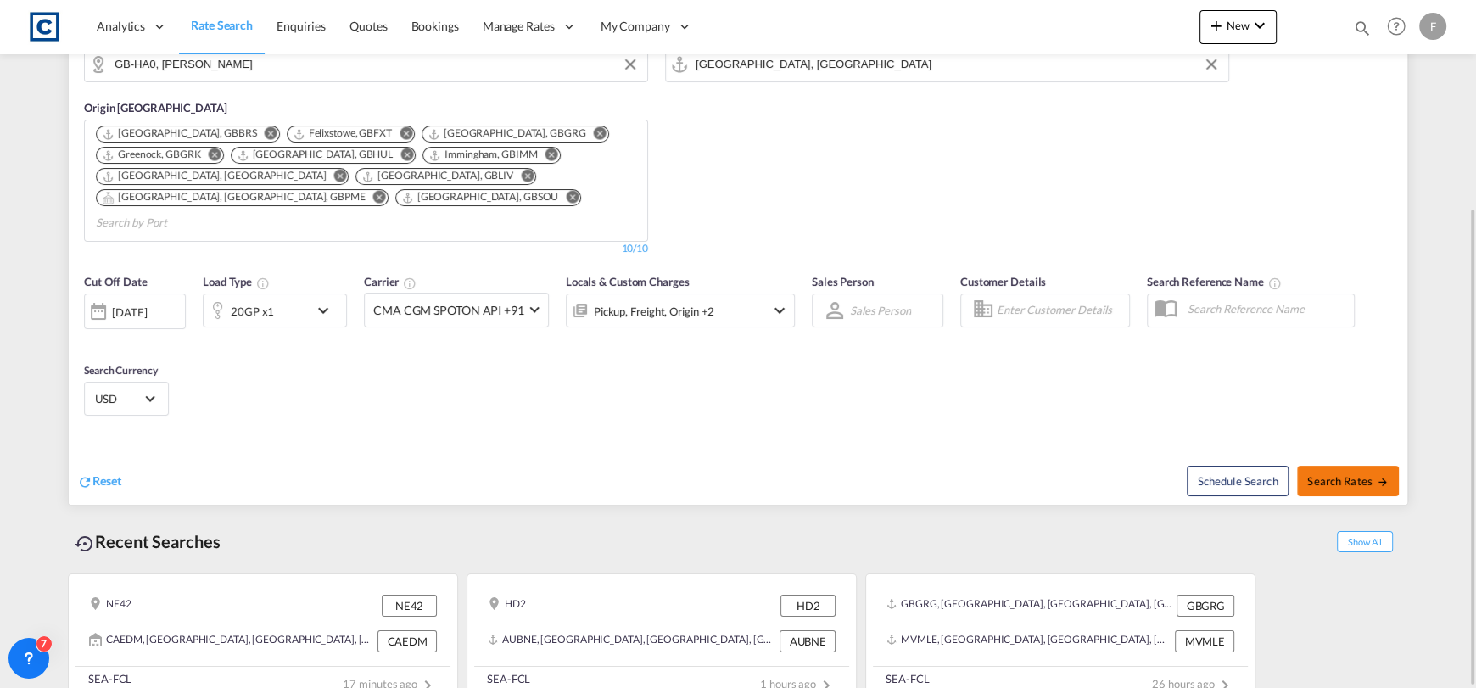
click at [1335, 474] on span "Search Rates" at bounding box center [1347, 481] width 81 height 14
type input "HA0 to AEJEA / 15 Aug 2025"
